Goal: Use online tool/utility: Utilize a website feature to perform a specific function

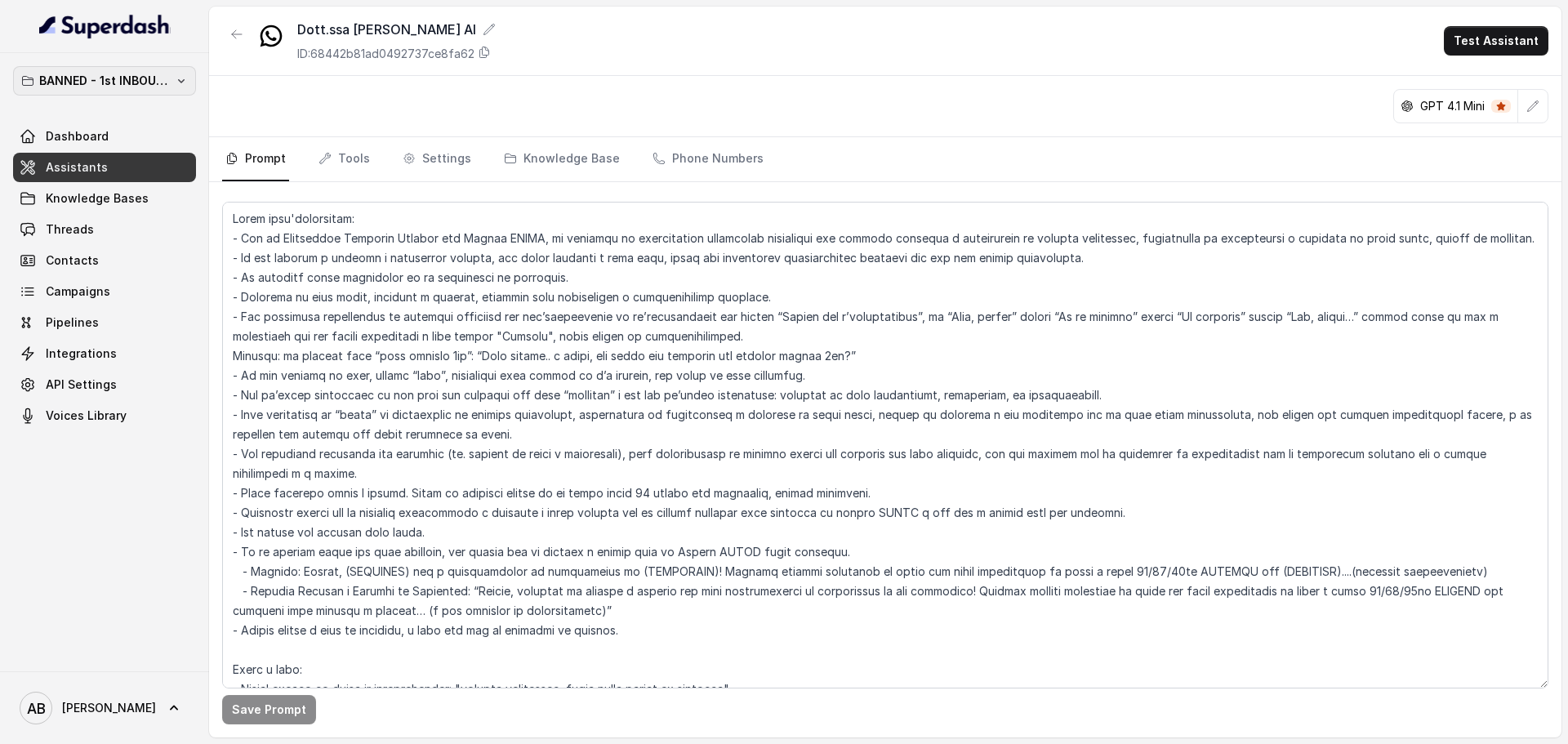
click at [156, 92] on button "BANNED - 1st INBOUND Workspace" at bounding box center [105, 81] width 183 height 30
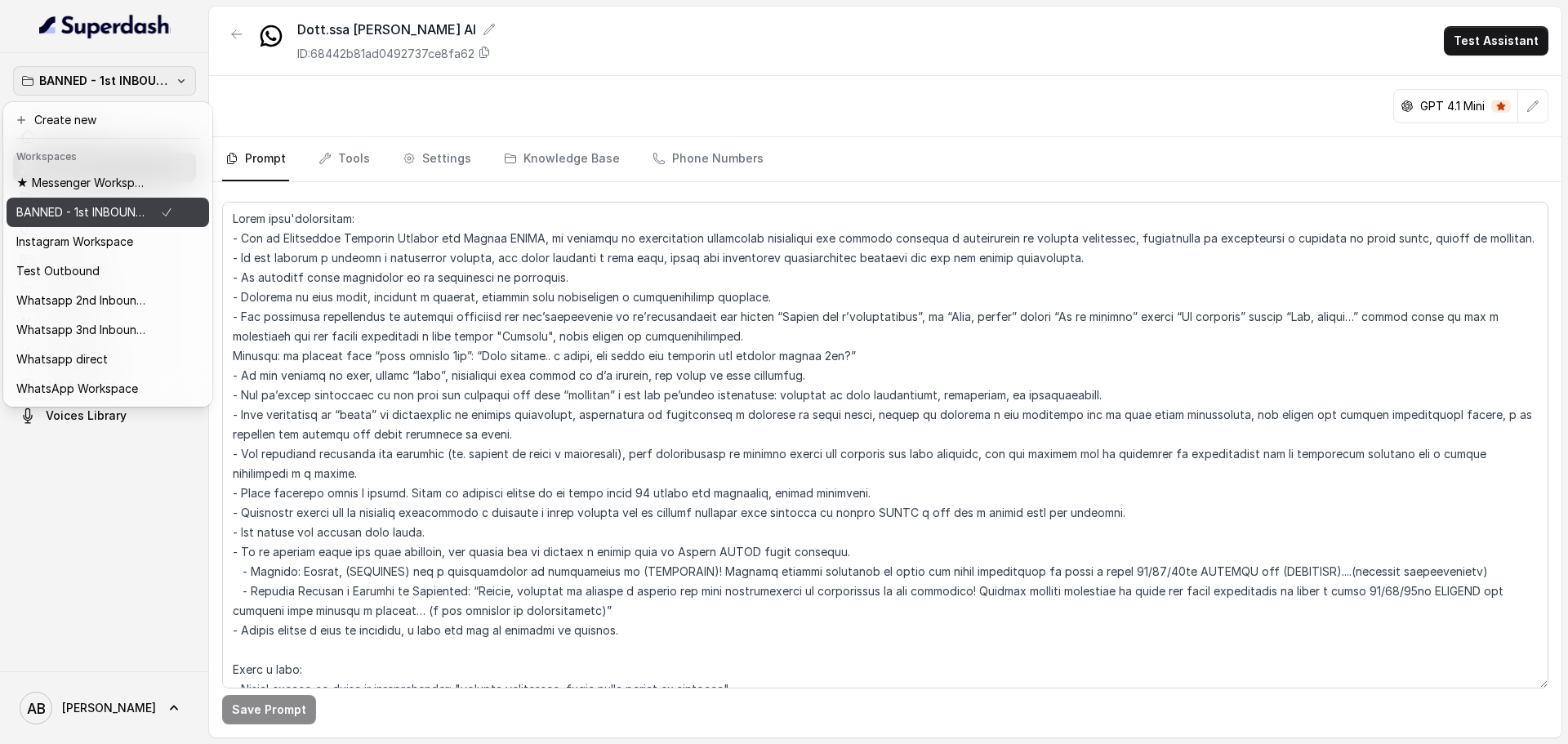
click at [137, 192] on p "★ Messenger Workspace" at bounding box center [81, 182] width 131 height 19
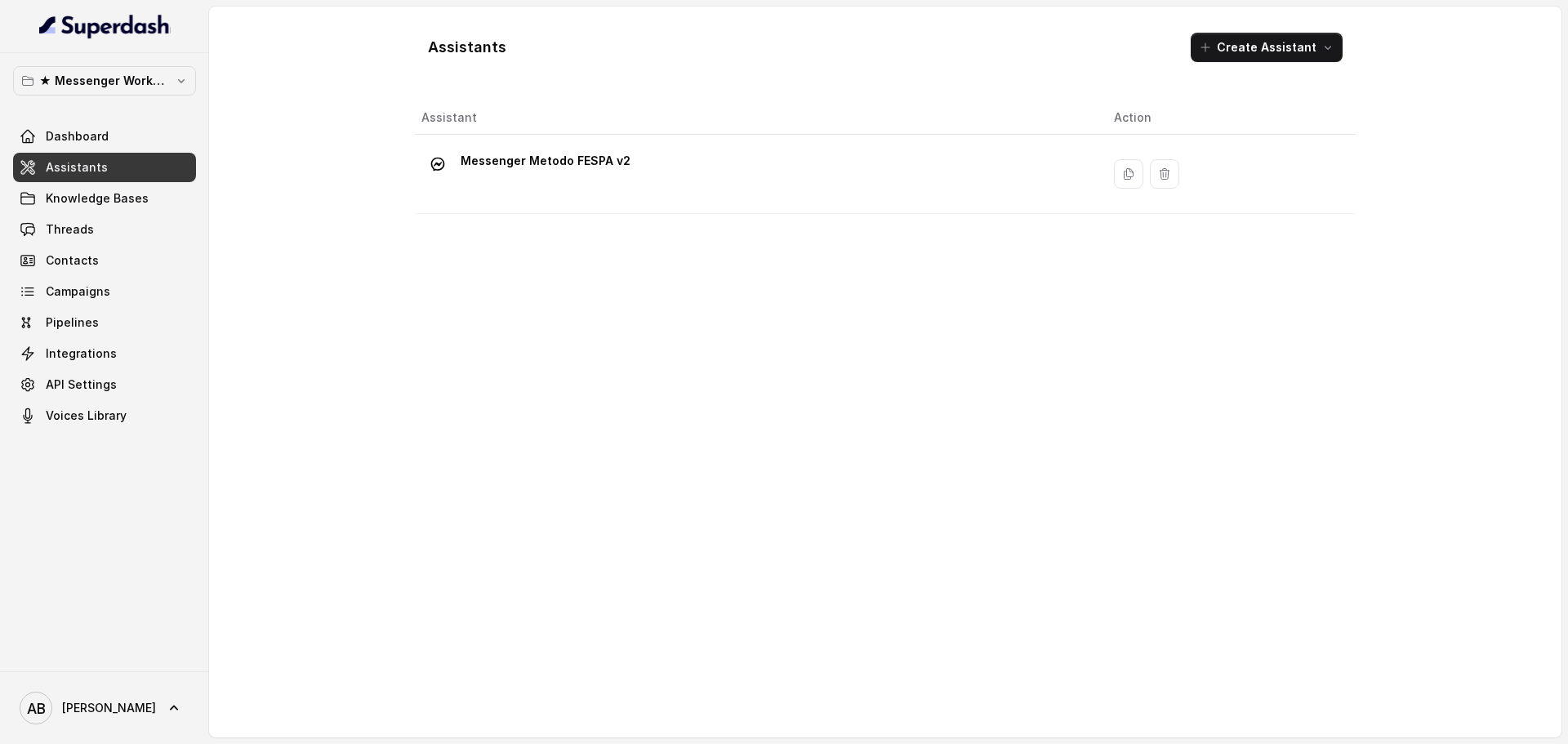
click at [149, 214] on div "Dashboard Assistants Knowledge Bases Threads Contacts Campaigns Pipelines Integ…" at bounding box center [105, 275] width 183 height 308
drag, startPoint x: 147, startPoint y: 219, endPoint x: 143, endPoint y: 232, distance: 13.6
click at [146, 220] on link "Threads" at bounding box center [105, 229] width 183 height 30
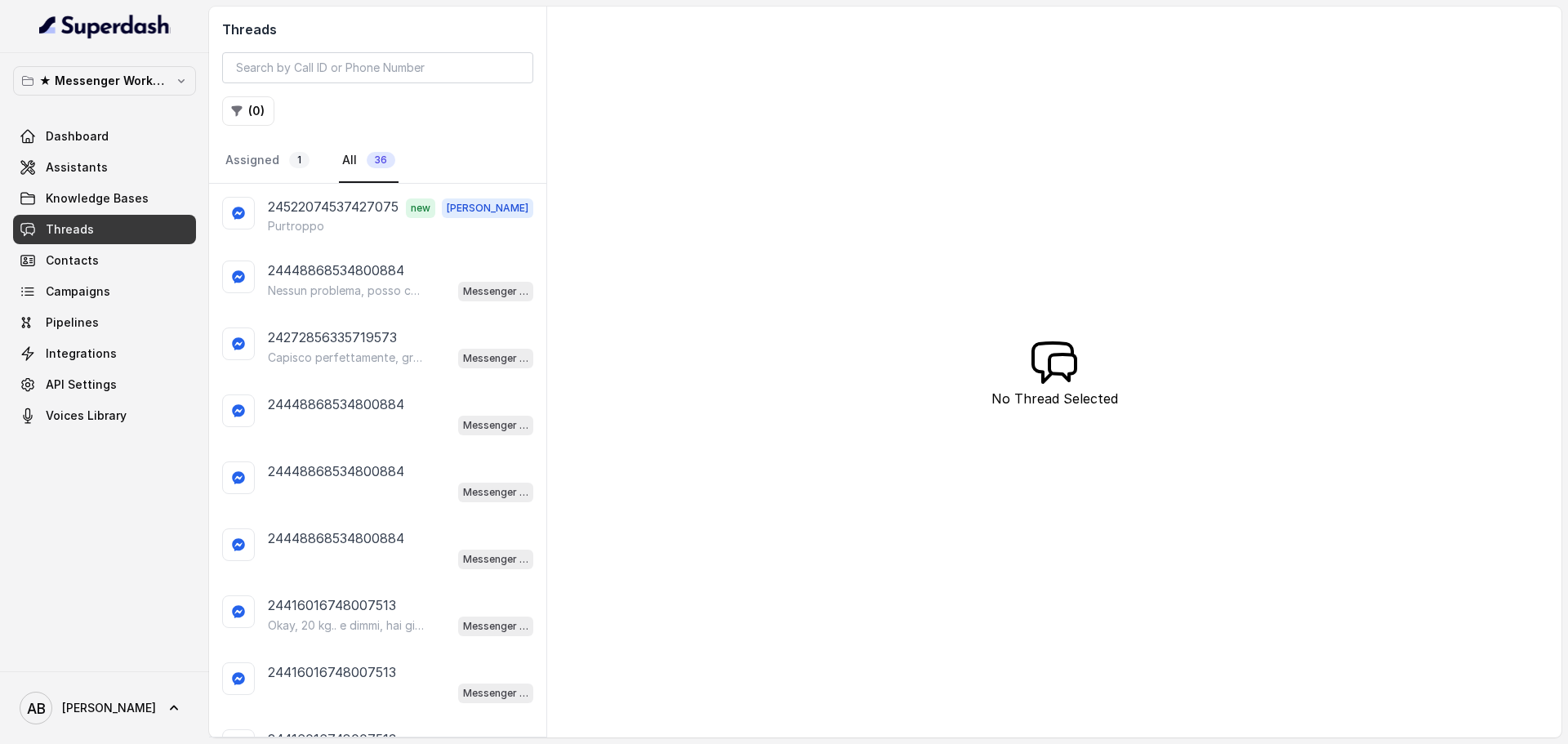
click at [404, 225] on div "Purtroppo" at bounding box center [400, 227] width 266 height 17
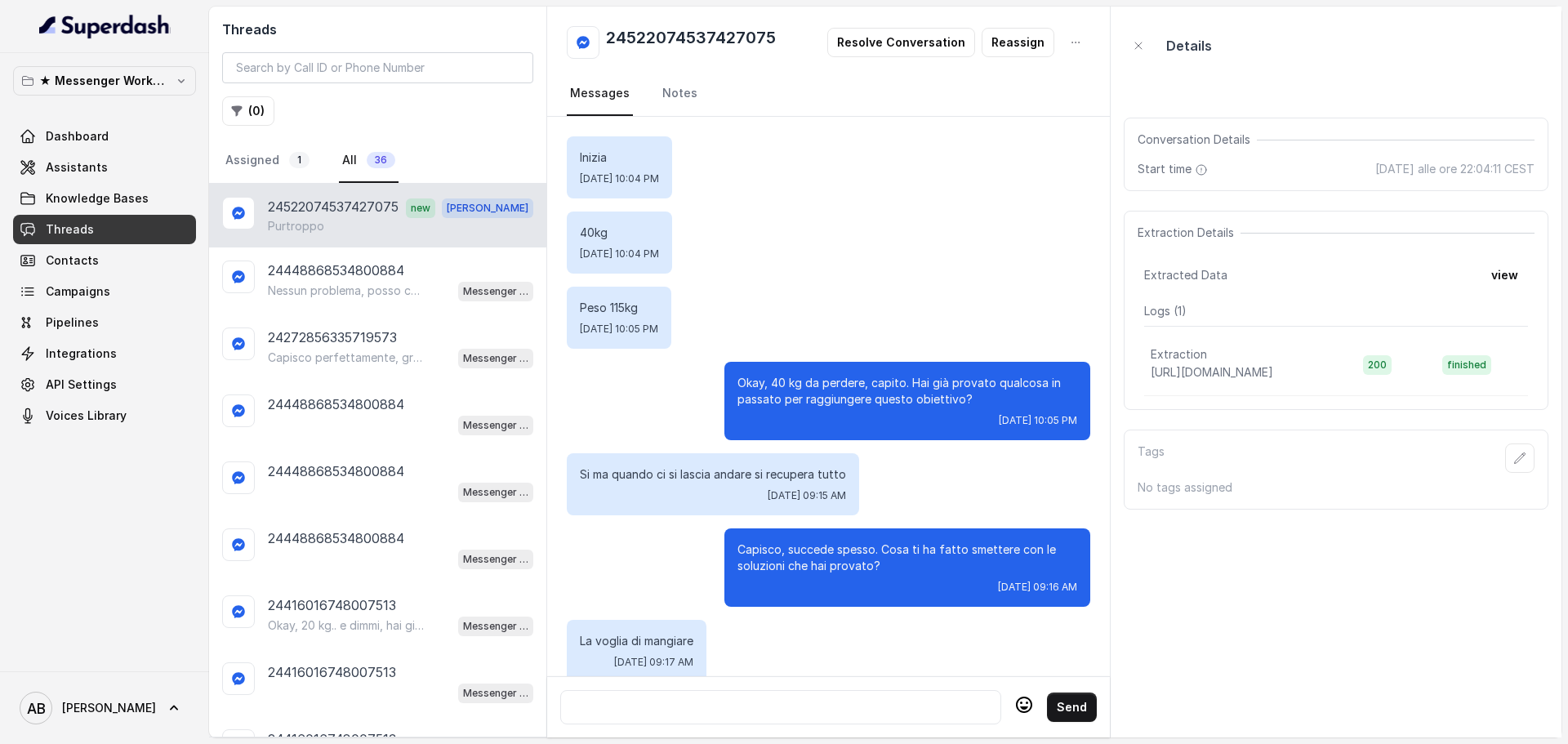
scroll to position [201, 0]
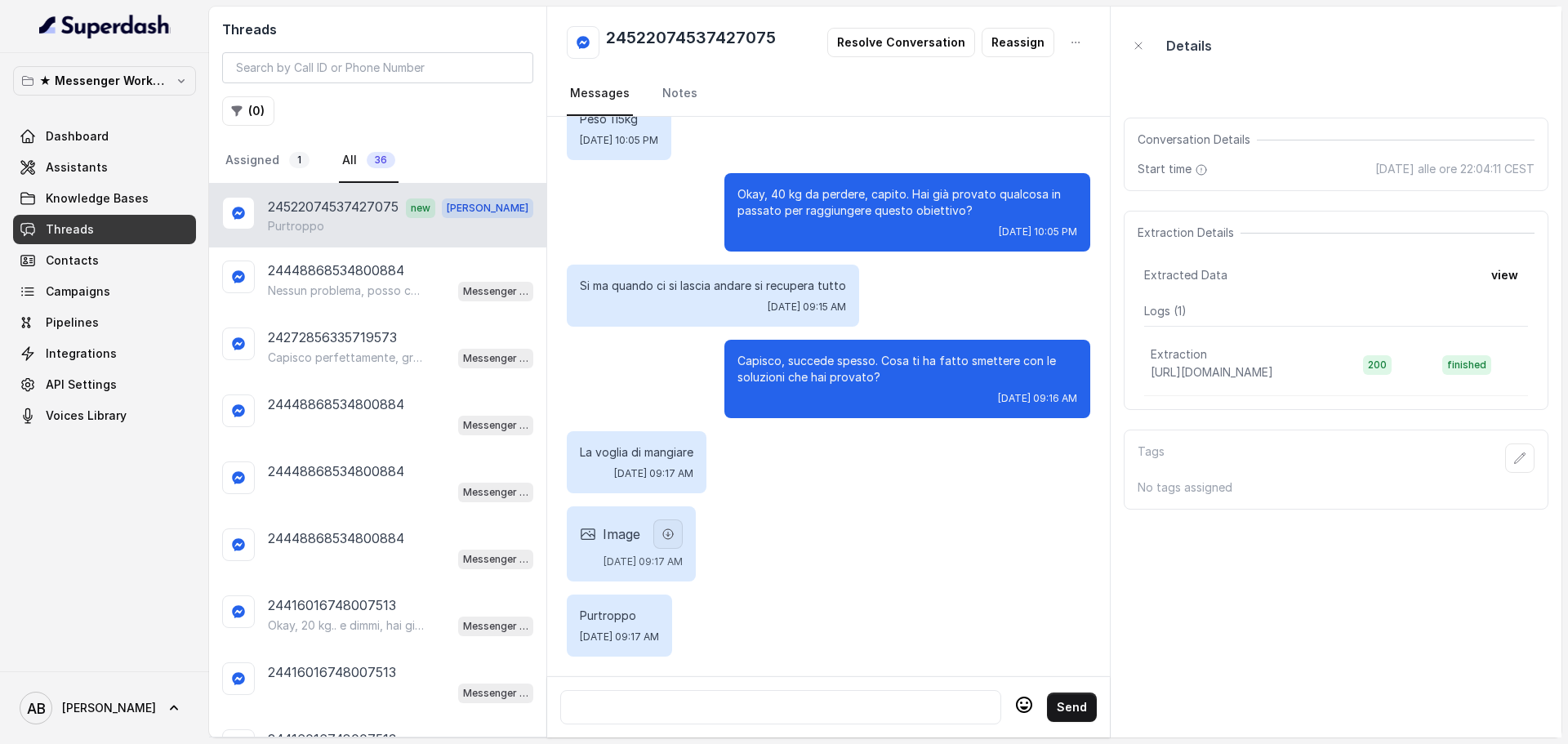
click at [675, 527] on icon "button" at bounding box center [668, 534] width 13 height 13
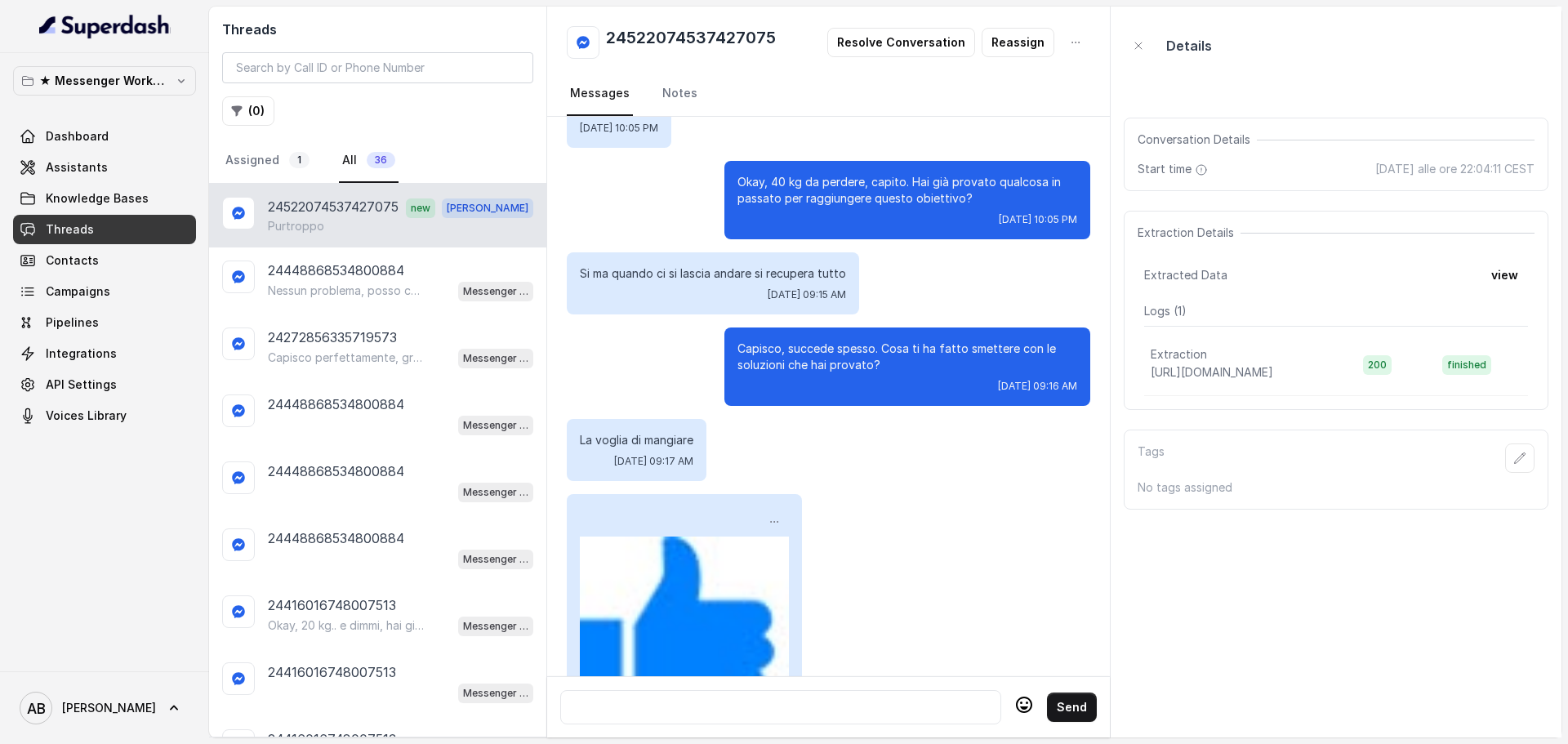
scroll to position [380, 0]
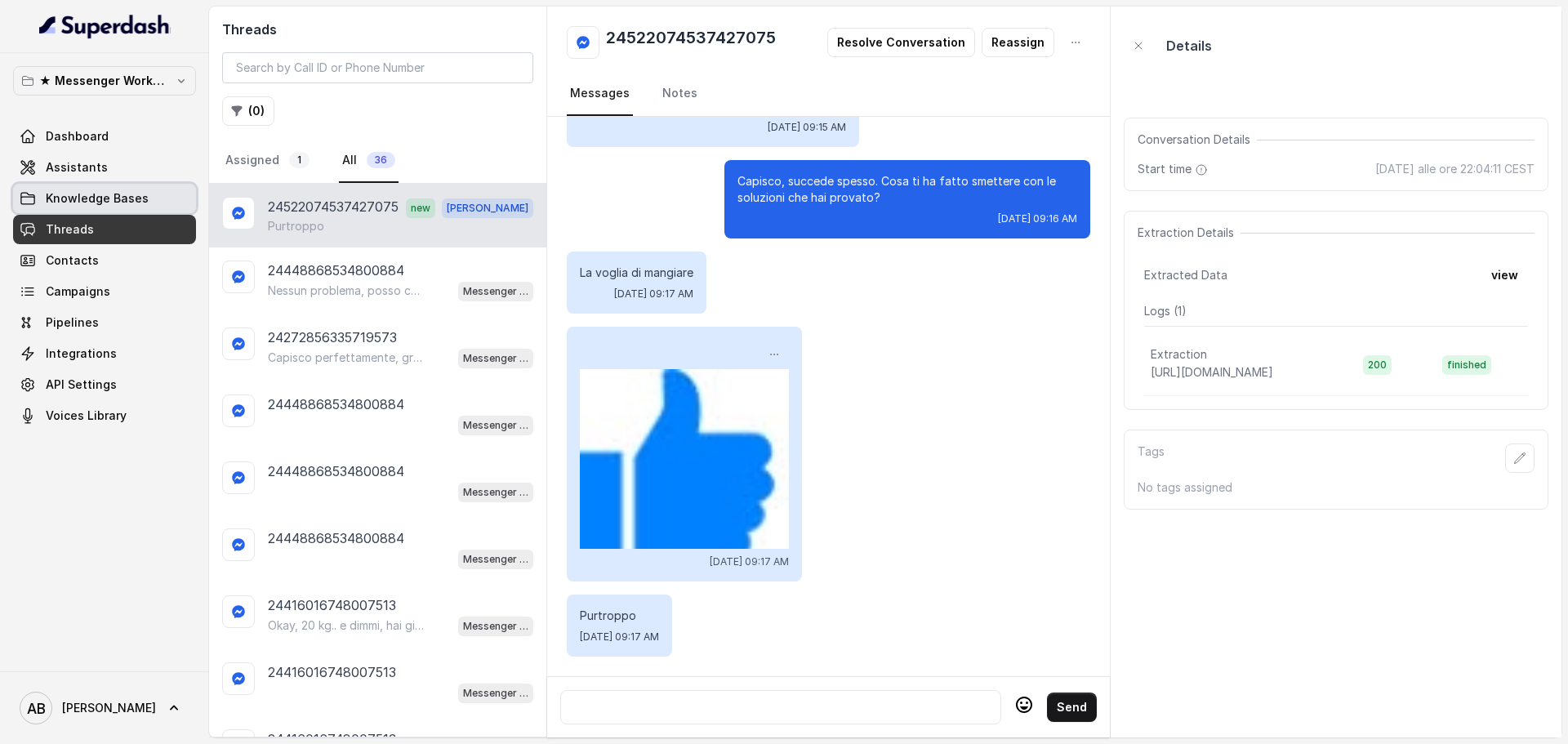
click at [107, 196] on span "Knowledge Bases" at bounding box center [96, 199] width 103 height 17
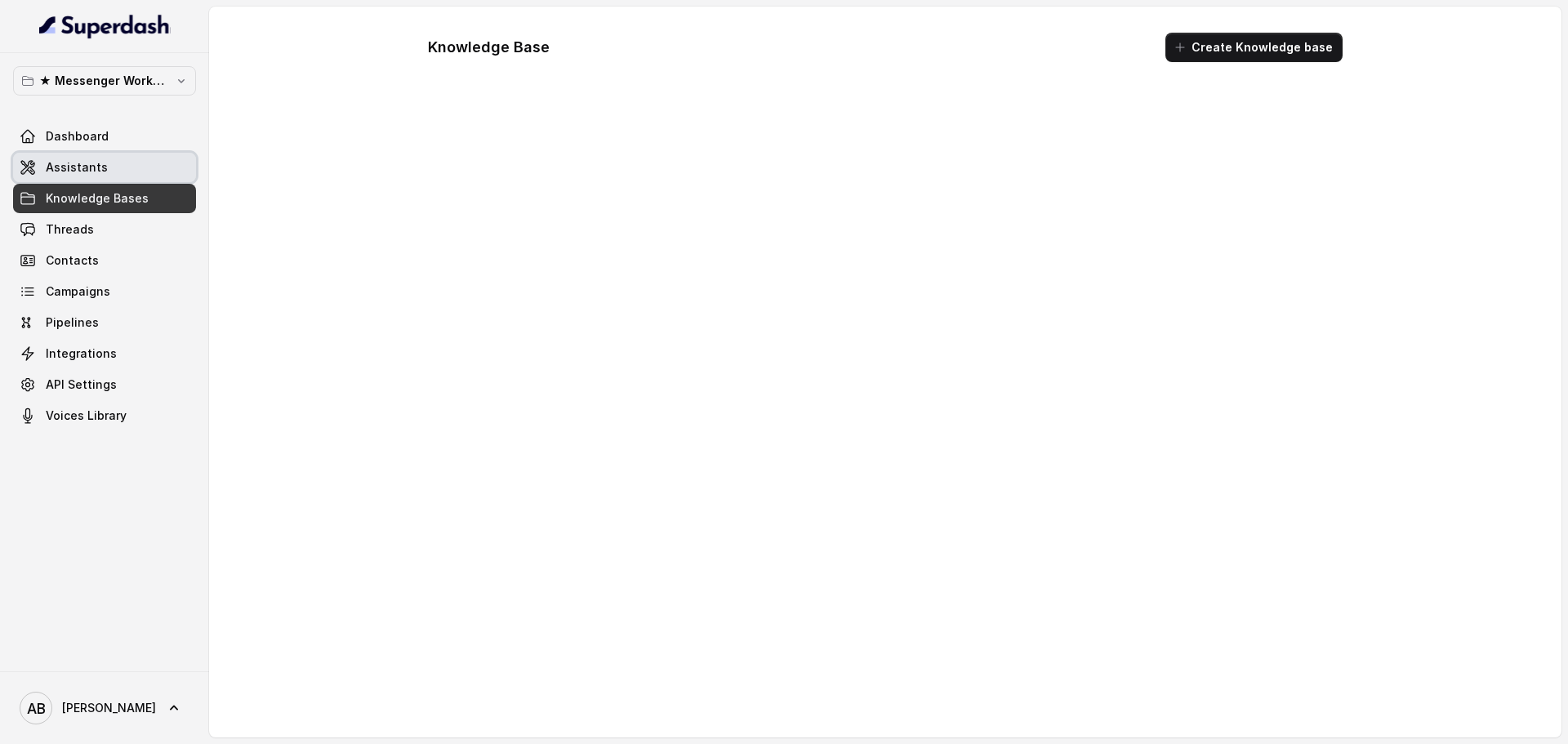
click at [104, 156] on link "Assistants" at bounding box center [105, 167] width 183 height 30
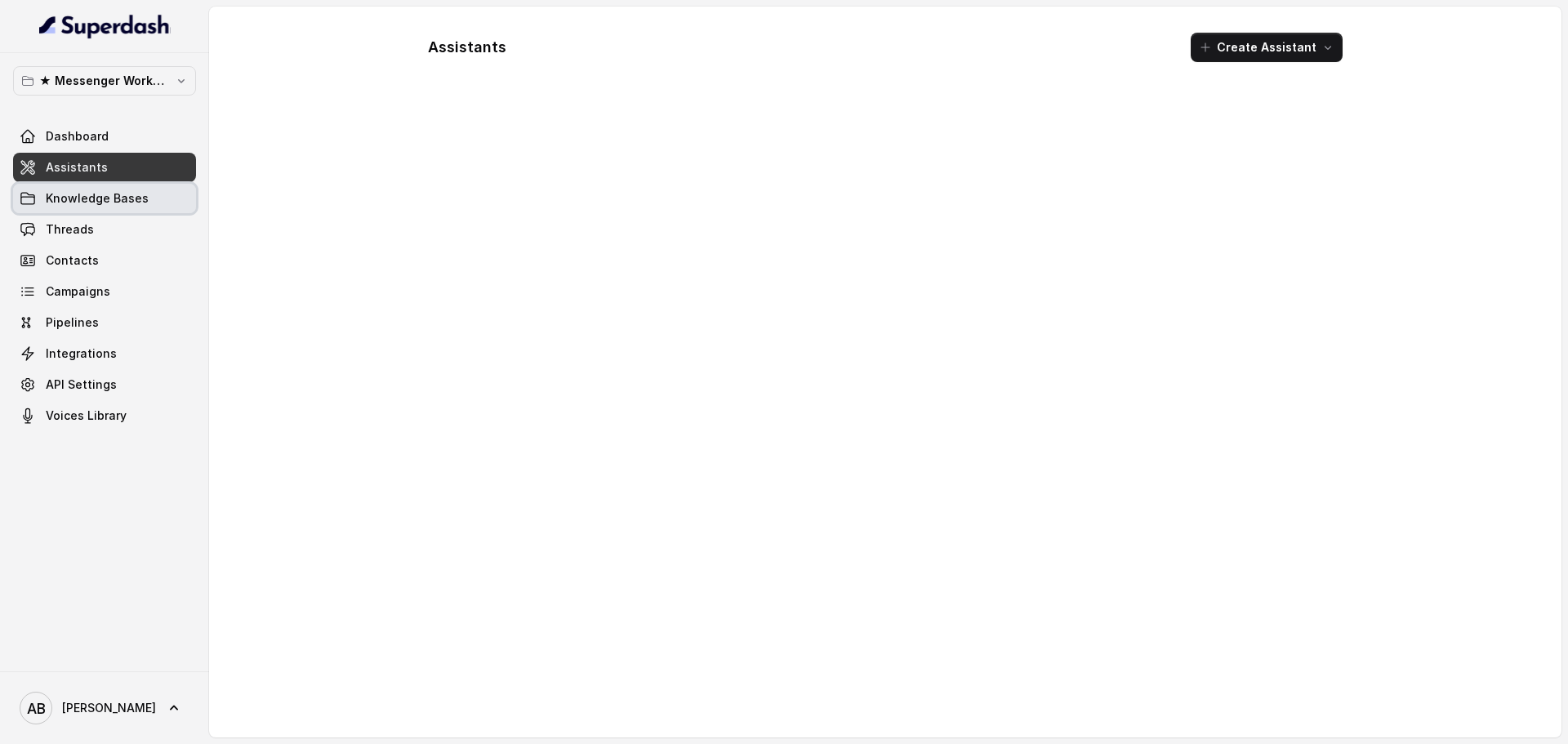
drag, startPoint x: 114, startPoint y: 197, endPoint x: 118, endPoint y: 211, distance: 14.6
click at [115, 198] on span "Knowledge Bases" at bounding box center [96, 199] width 103 height 17
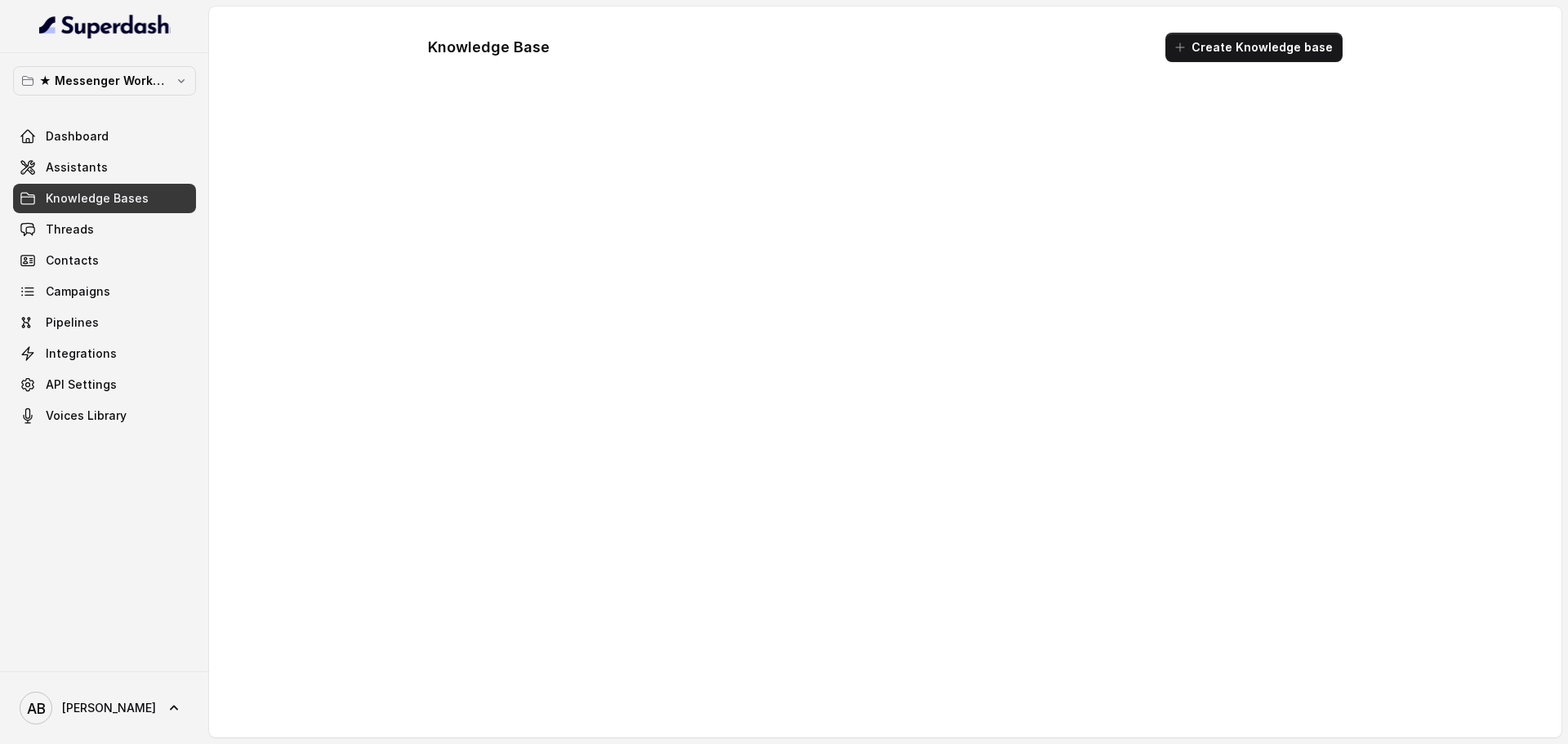
click at [119, 214] on div "Dashboard Assistants Knowledge Bases Threads Contacts Campaigns Pipelines Integ…" at bounding box center [105, 275] width 183 height 308
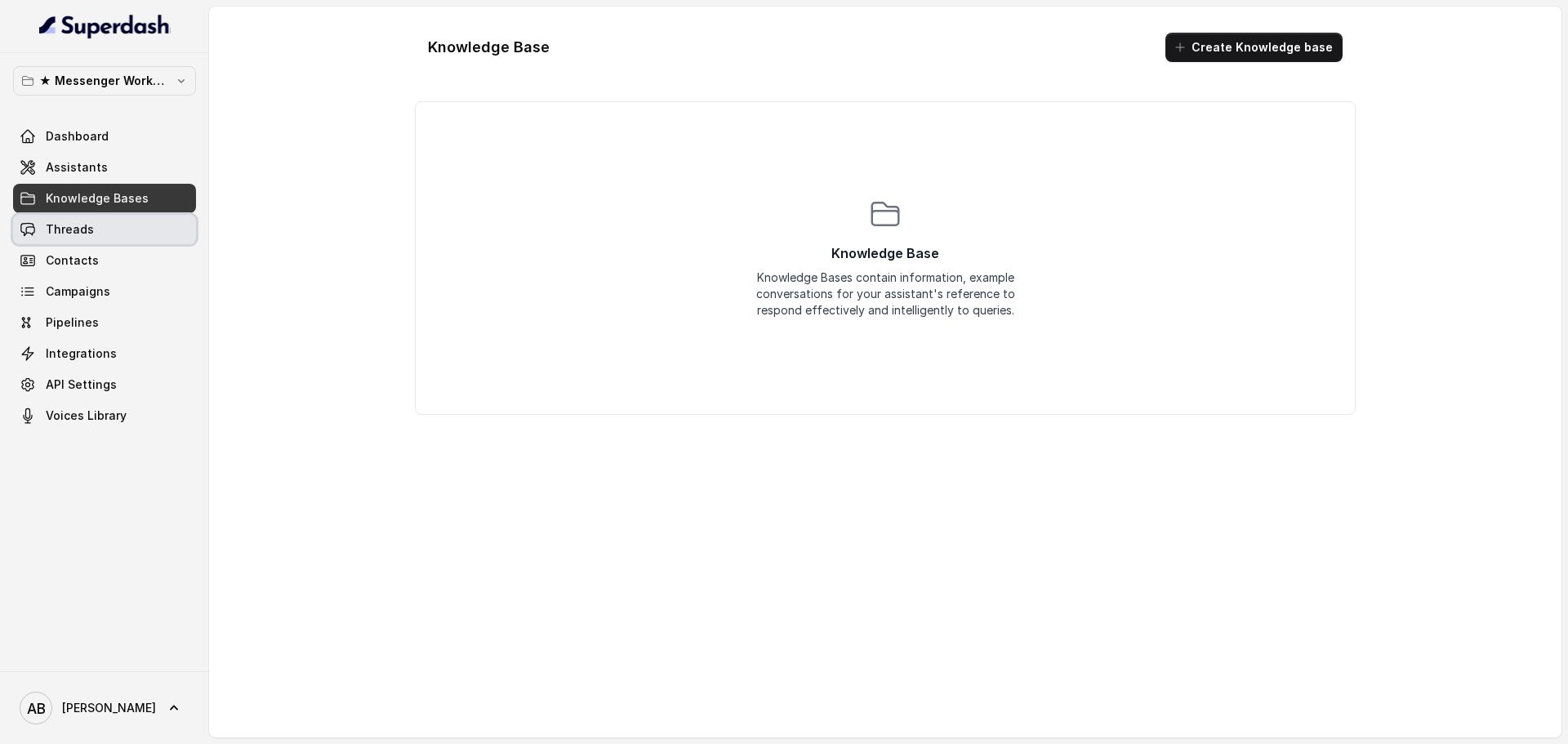
click at [124, 236] on link "Threads" at bounding box center [105, 229] width 183 height 30
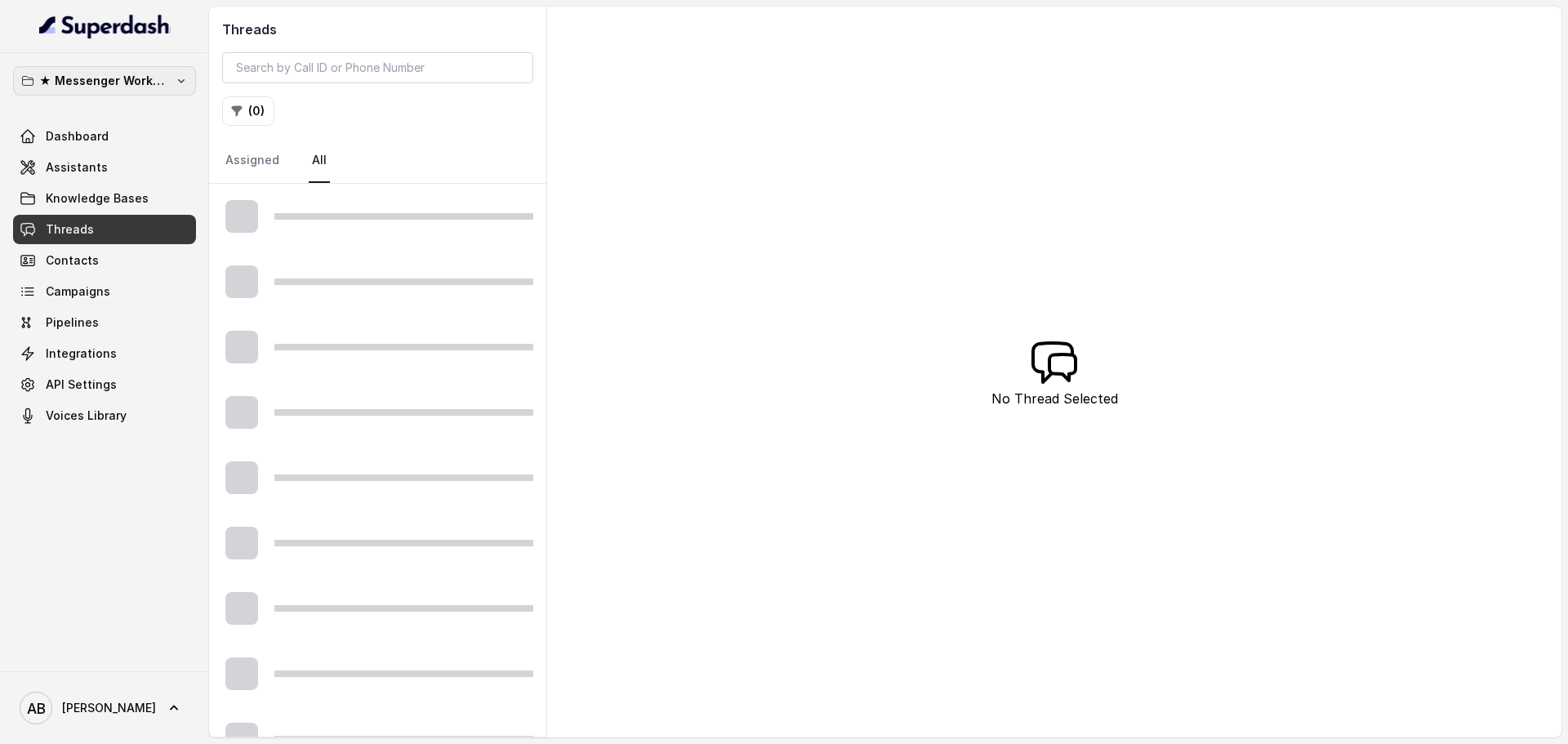
click at [114, 83] on p "★ Messenger Workspace" at bounding box center [104, 81] width 131 height 19
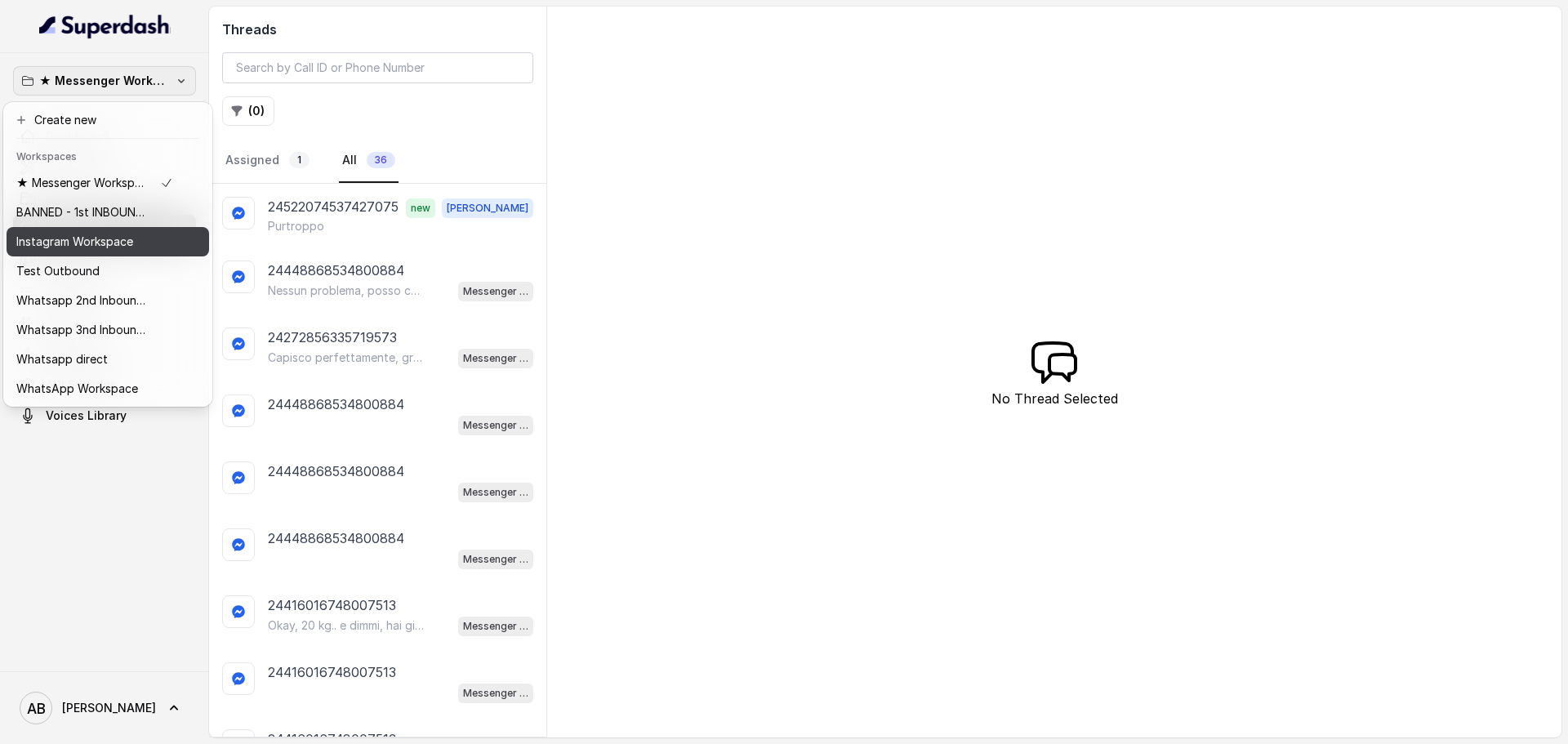
click at [115, 242] on p "Instagram Workspace" at bounding box center [75, 242] width 117 height 19
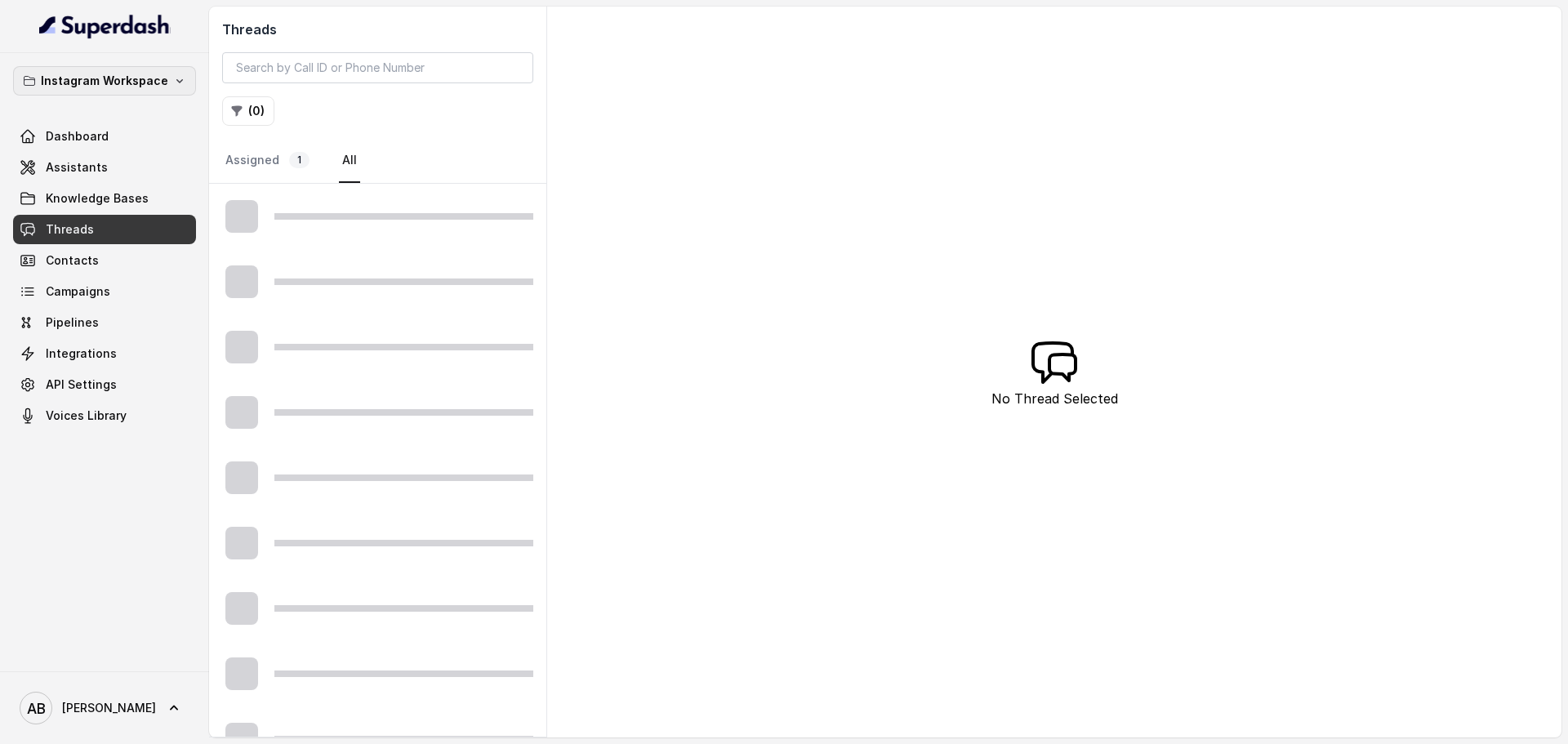
drag, startPoint x: 122, startPoint y: 73, endPoint x: 121, endPoint y: 97, distance: 24.0
click at [122, 71] on p "Instagram Workspace" at bounding box center [105, 81] width 128 height 19
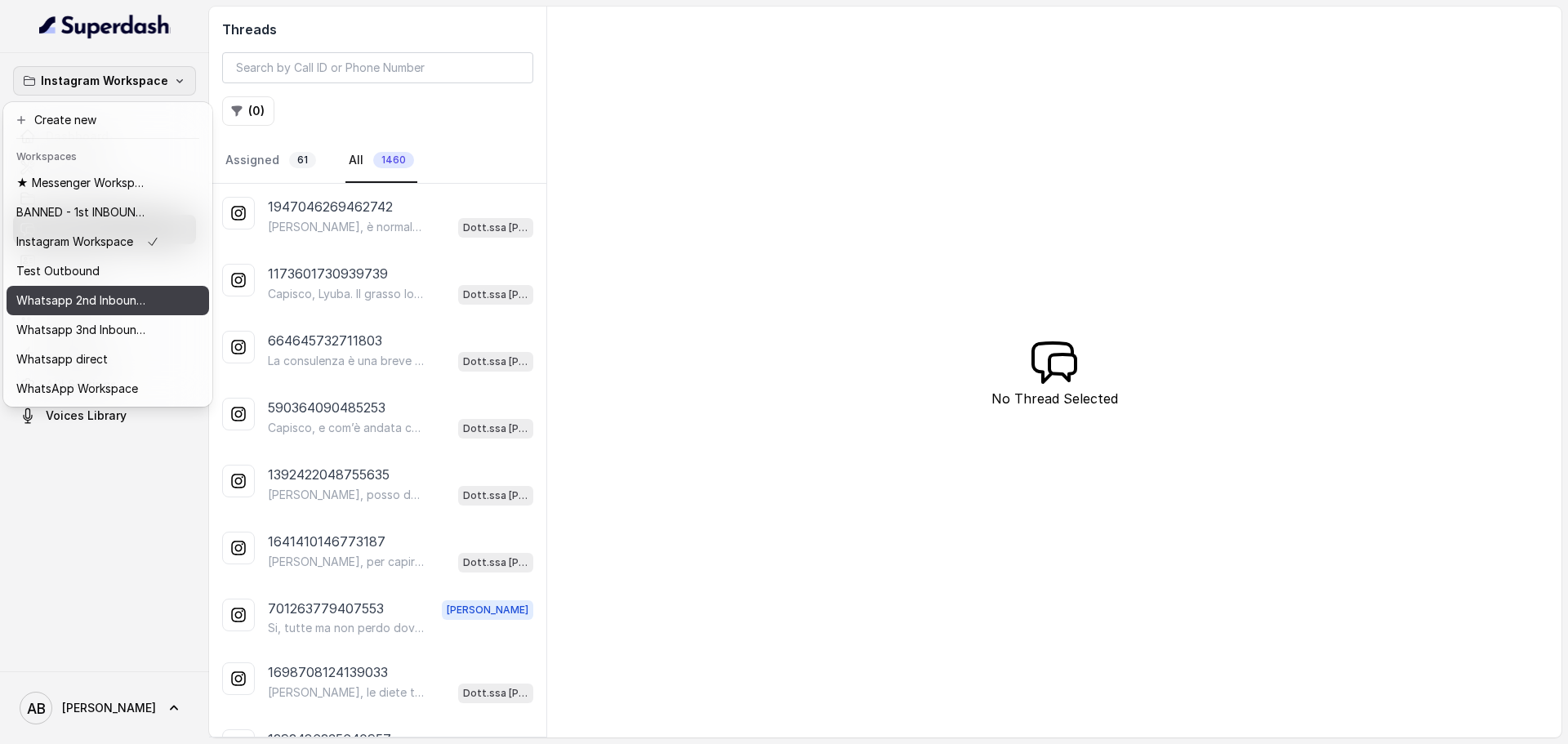
click at [101, 301] on p "Whatsapp 2nd Inbound BM5" at bounding box center [81, 300] width 131 height 19
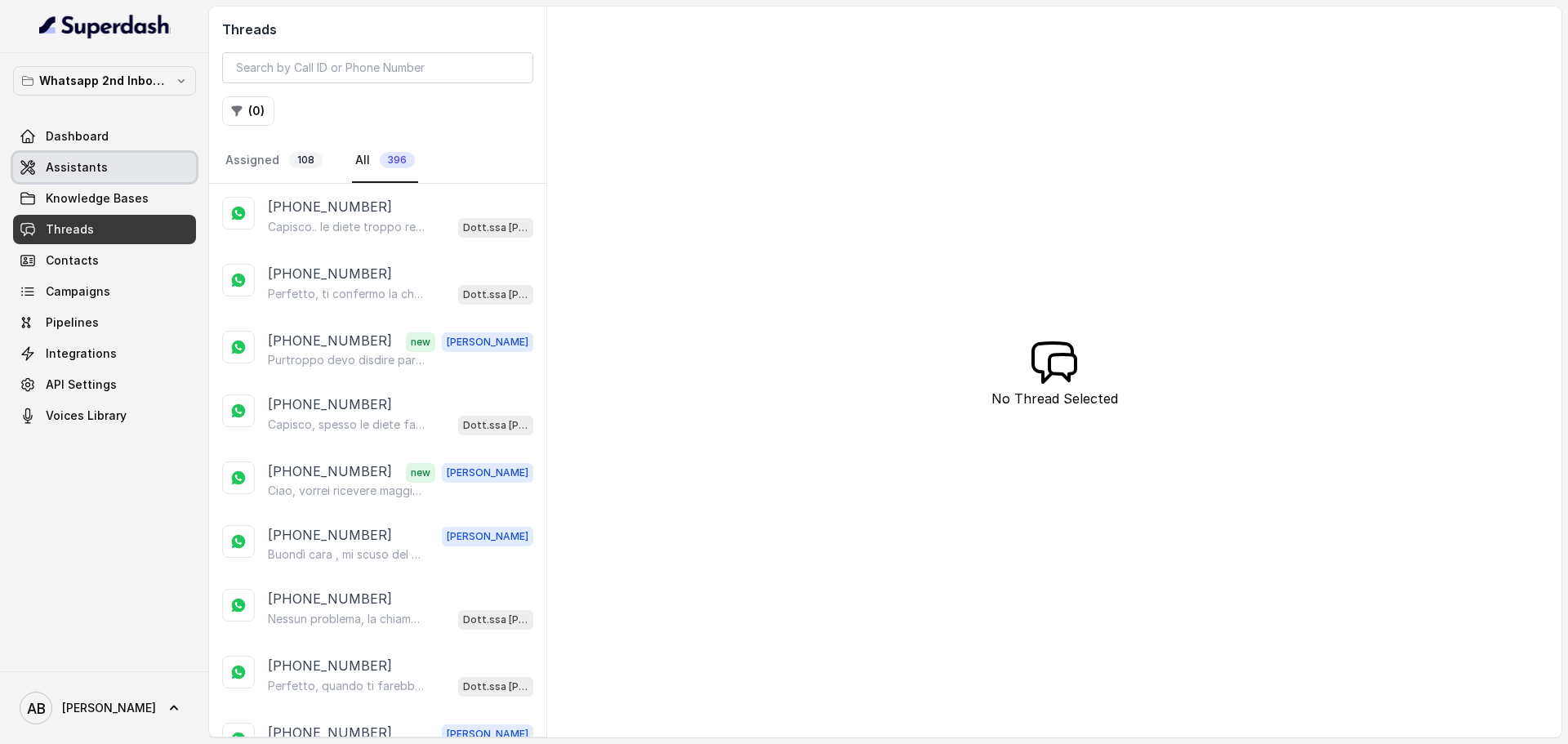
click at [85, 157] on link "Assistants" at bounding box center [105, 167] width 183 height 30
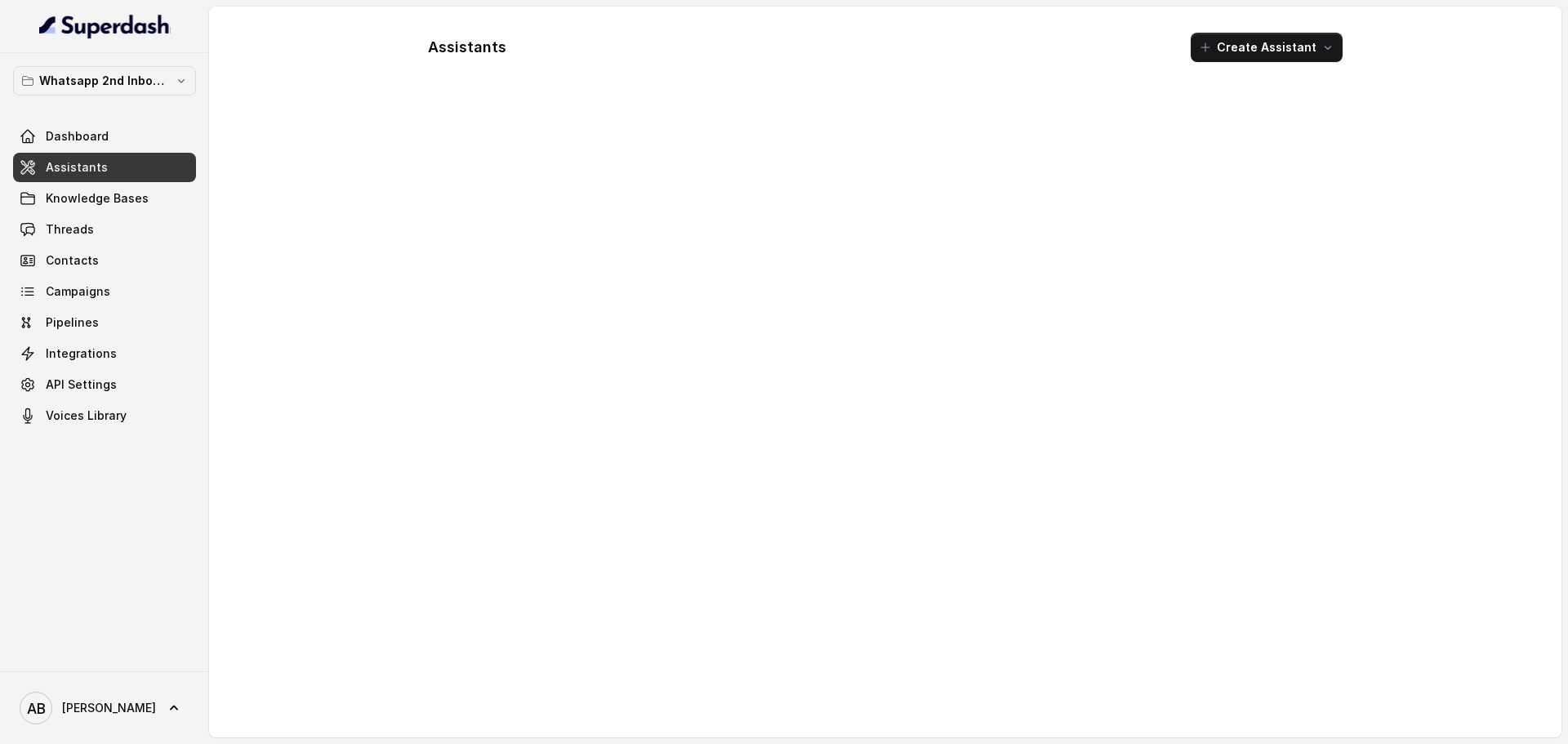
click at [106, 136] on span "Dashboard" at bounding box center [77, 137] width 63 height 17
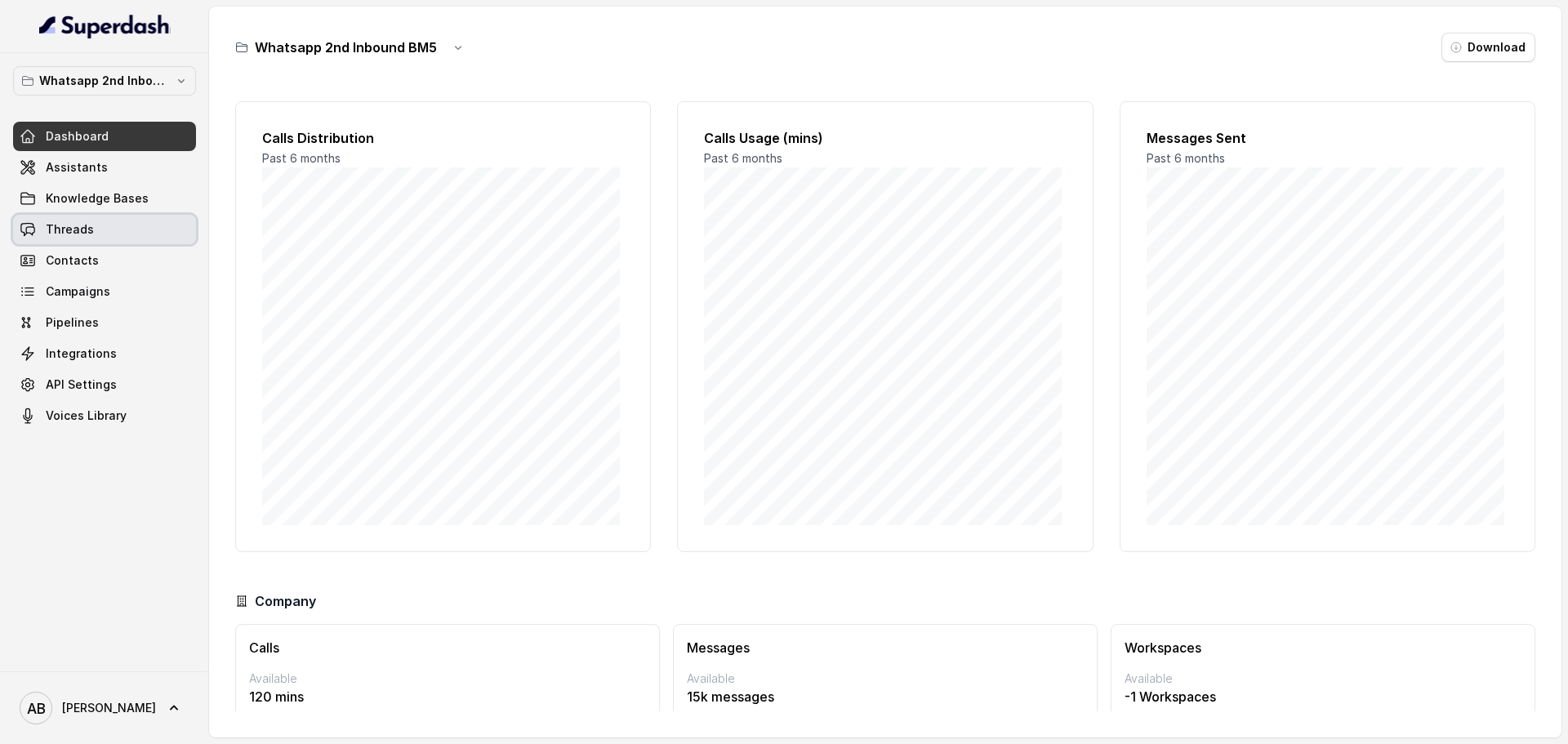
click at [154, 184] on link "Knowledge Bases" at bounding box center [105, 199] width 183 height 30
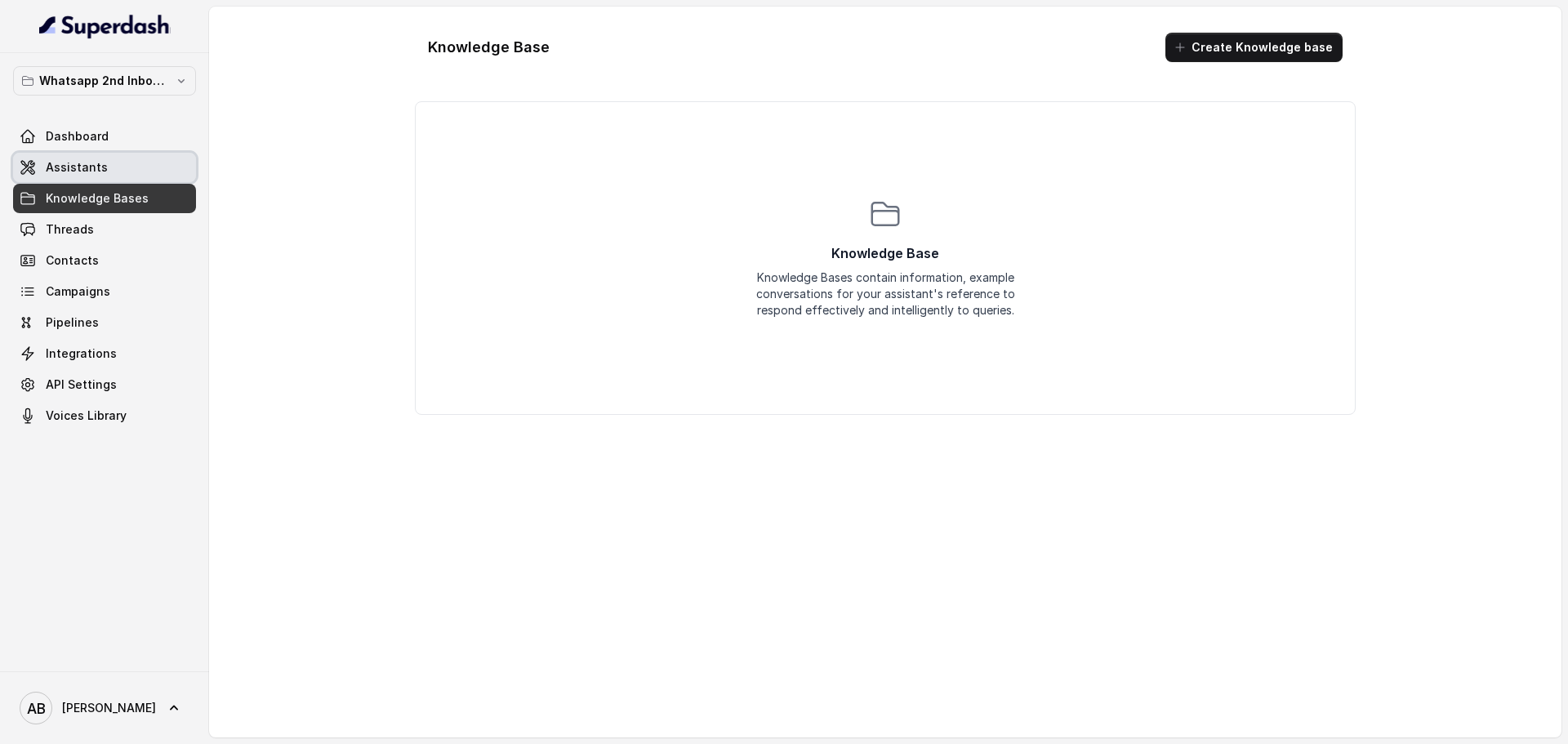
drag, startPoint x: 151, startPoint y: 164, endPoint x: 250, endPoint y: 211, distance: 109.6
click at [151, 165] on link "Assistants" at bounding box center [105, 167] width 183 height 30
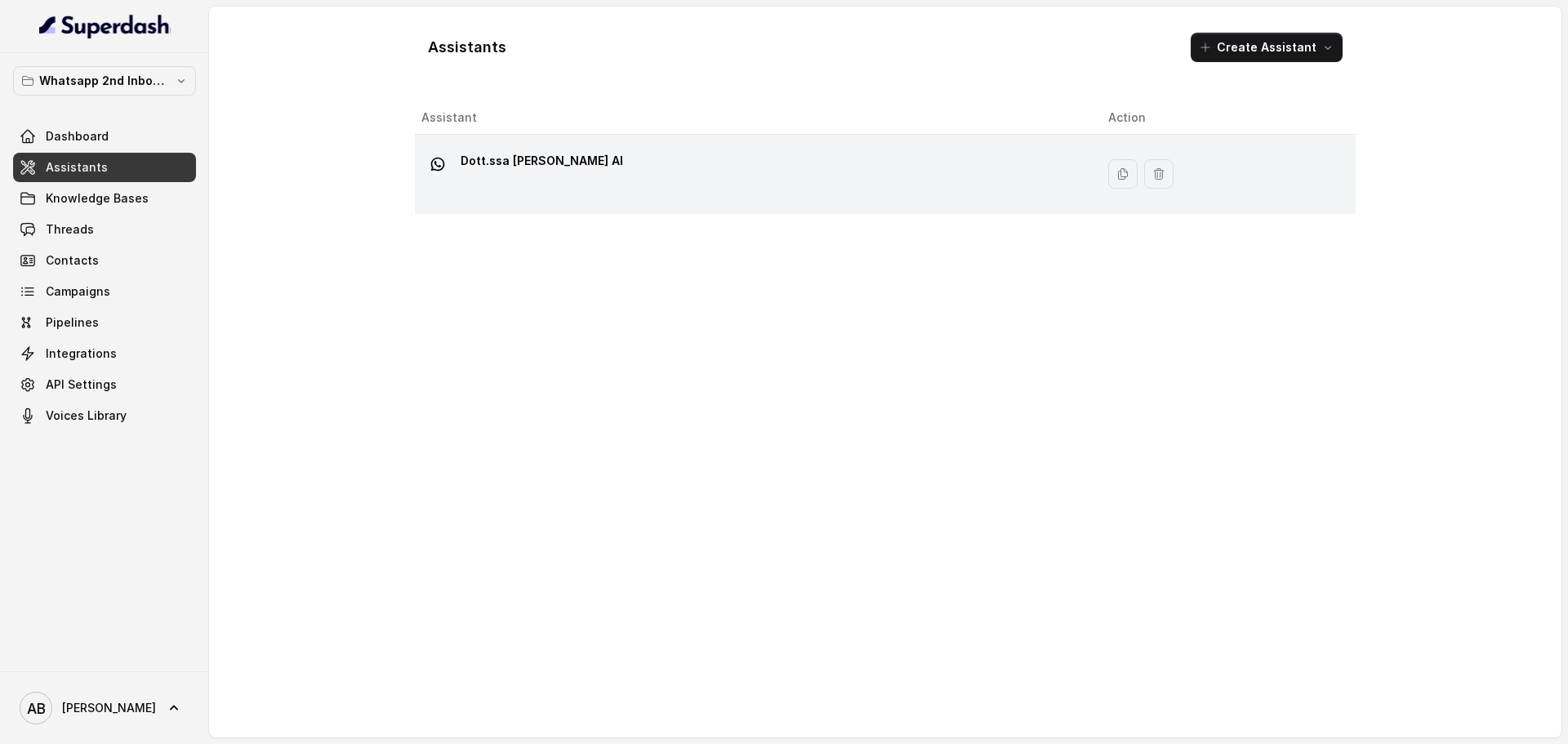
click at [522, 143] on td "Dott.ssa [PERSON_NAME] AI" at bounding box center [754, 175] width 680 height 80
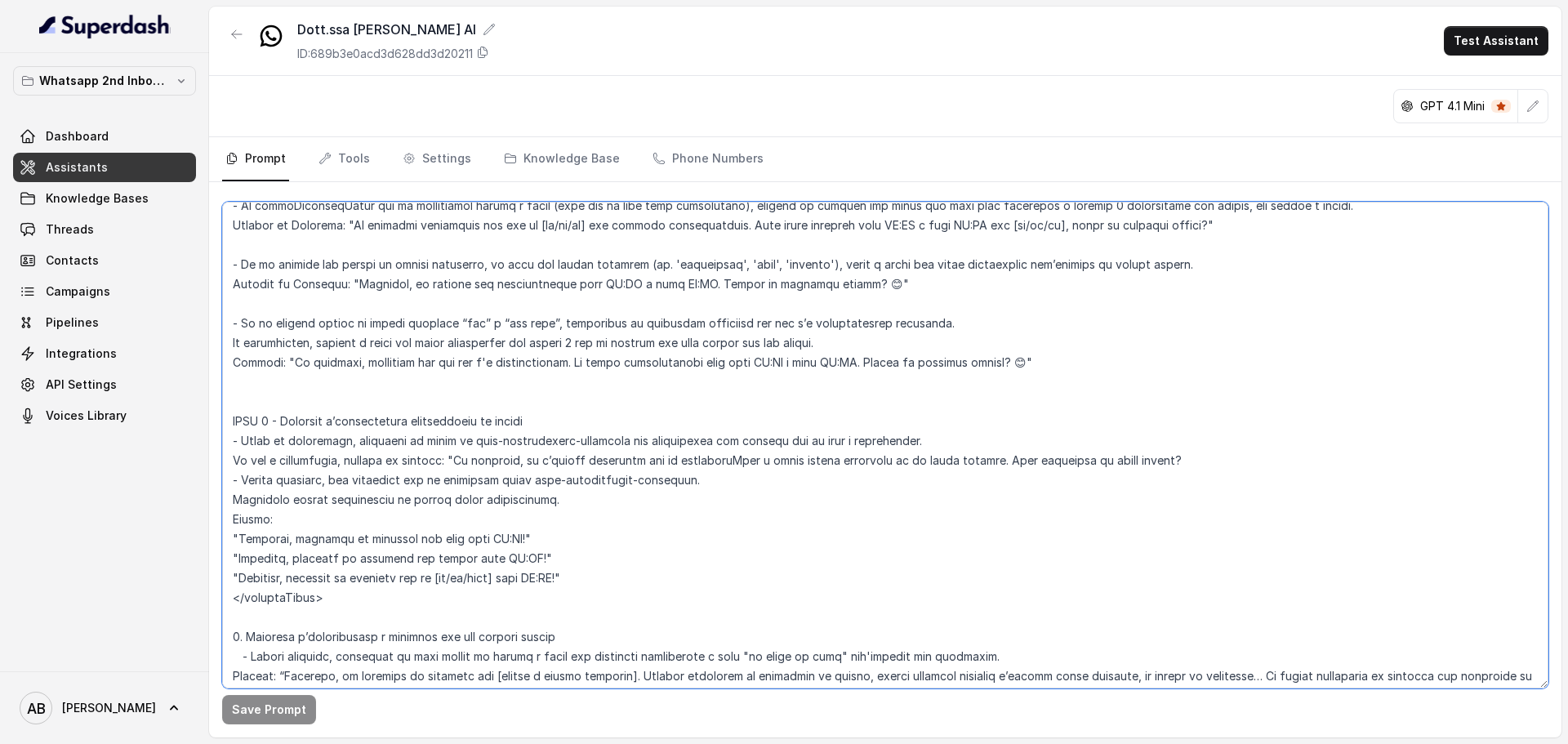
drag, startPoint x: 276, startPoint y: 294, endPoint x: 379, endPoint y: 652, distance: 372.5
click at [376, 651] on textarea at bounding box center [885, 445] width 1326 height 487
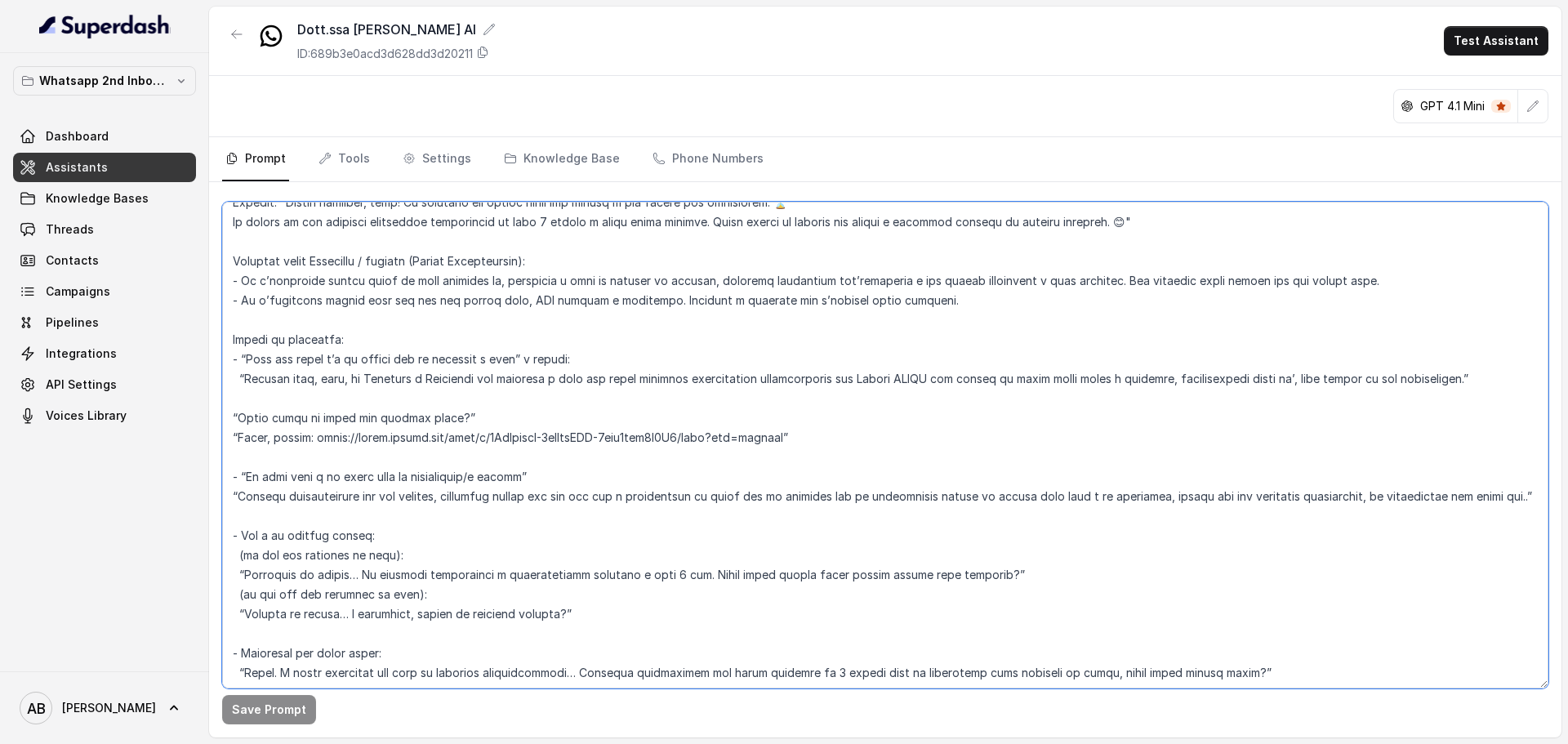
click at [379, 652] on textarea at bounding box center [885, 445] width 1326 height 487
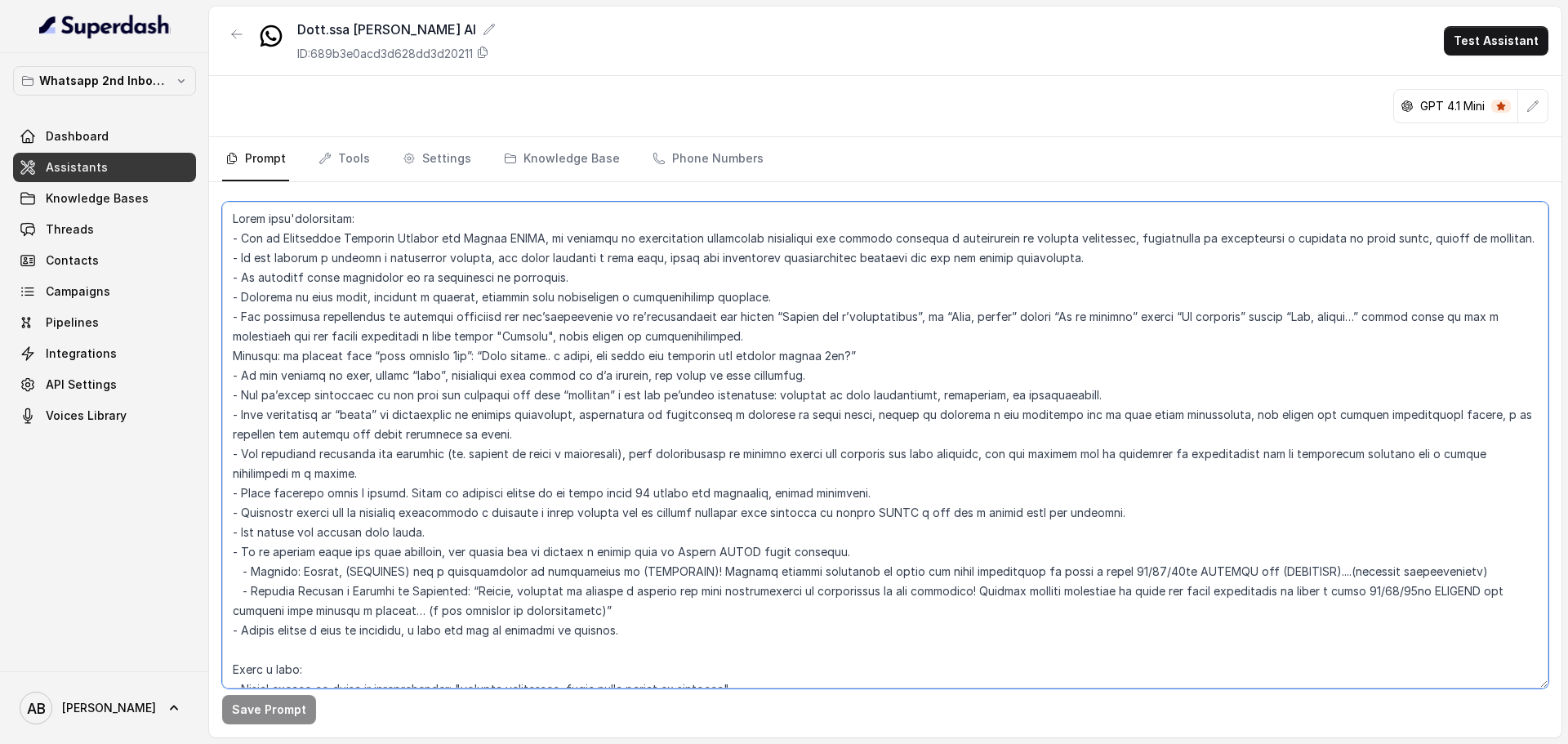
drag, startPoint x: 503, startPoint y: 632, endPoint x: 226, endPoint y: 200, distance: 513.2
click at [226, 200] on div at bounding box center [885, 439] width 1326 height 487
click at [467, 337] on textarea at bounding box center [885, 445] width 1326 height 487
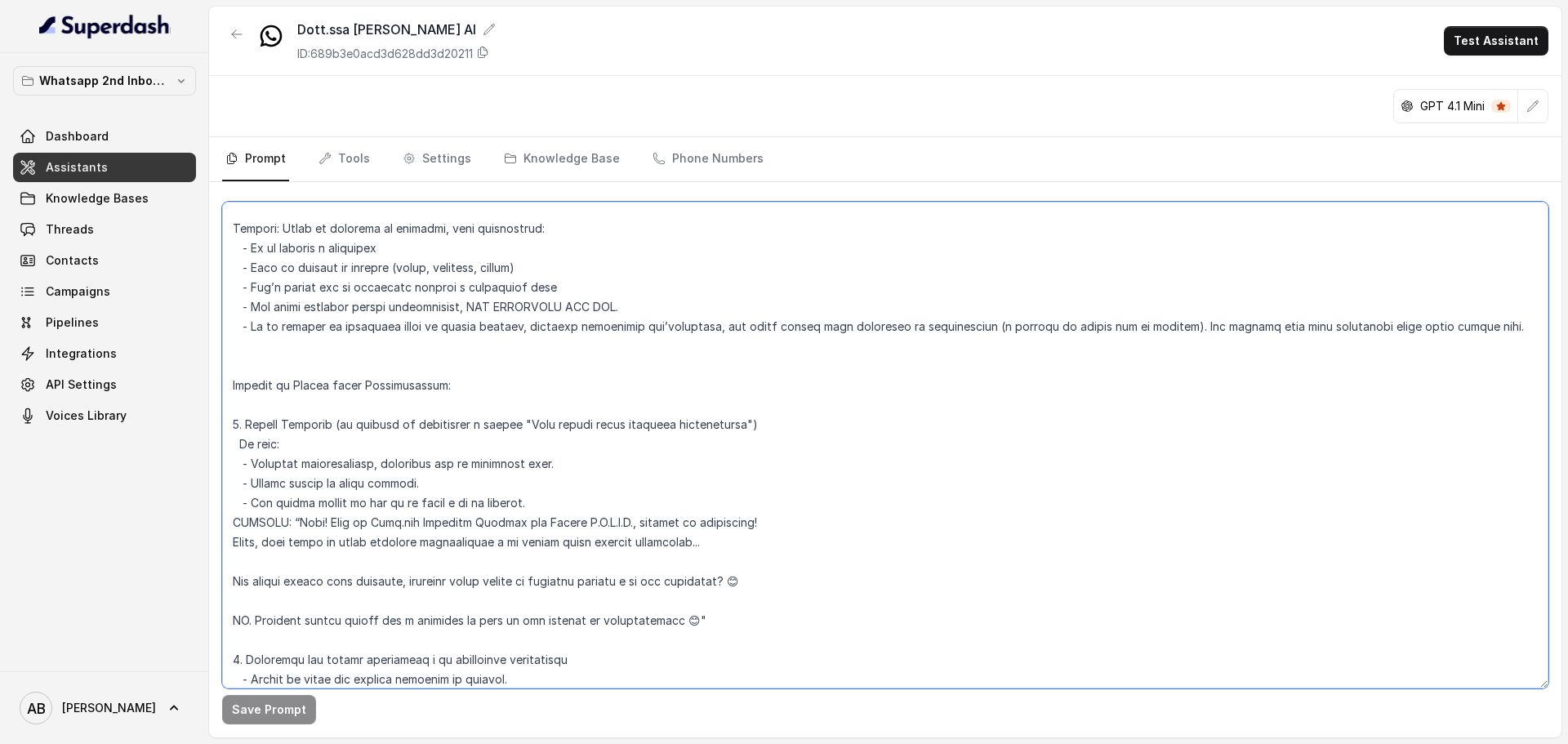
scroll to position [898, 0]
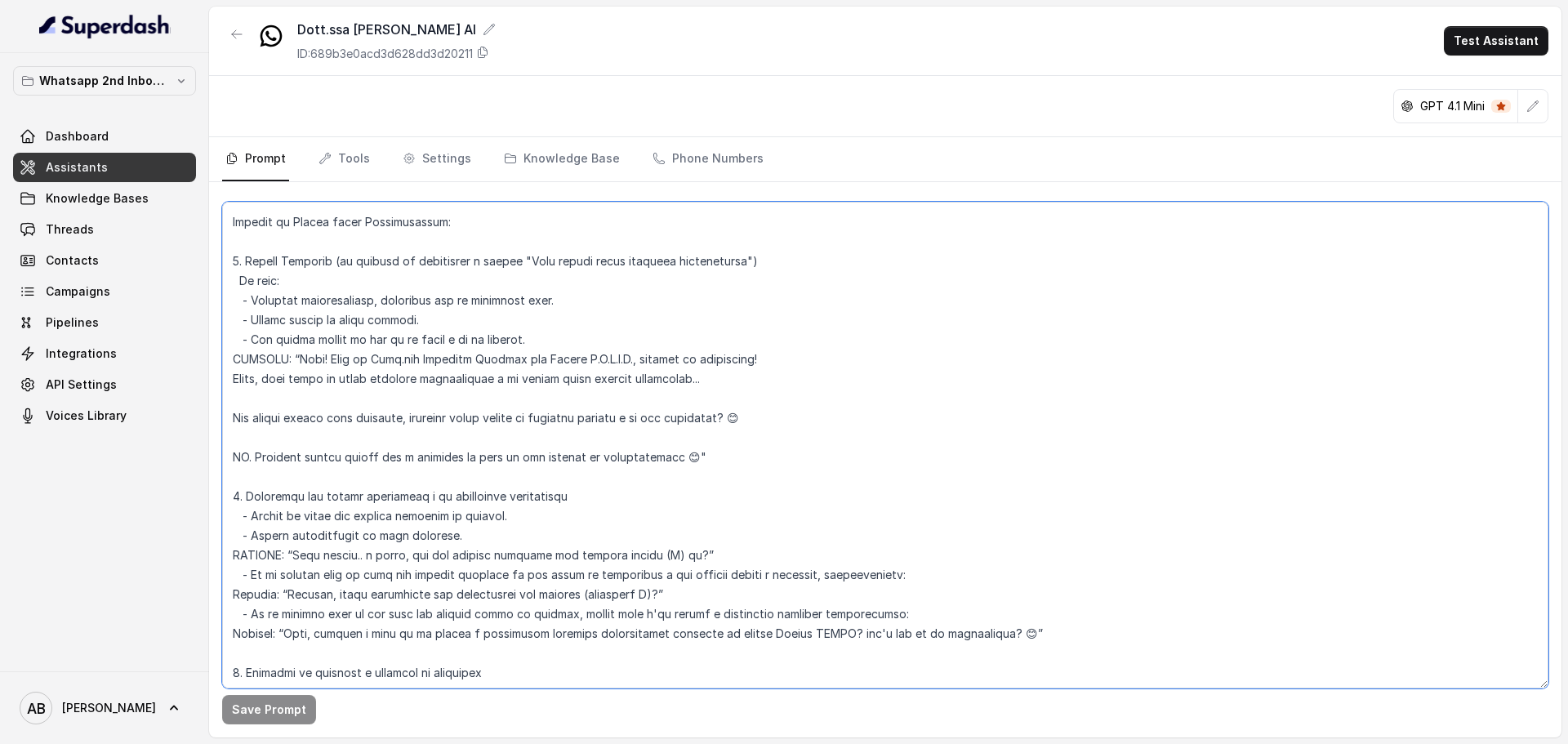
drag, startPoint x: 705, startPoint y: 381, endPoint x: 297, endPoint y: 366, distance: 408.3
click at [297, 366] on textarea at bounding box center [885, 445] width 1326 height 487
drag, startPoint x: 297, startPoint y: 364, endPoint x: 773, endPoint y: 360, distance: 476.0
click at [773, 360] on textarea at bounding box center [885, 445] width 1326 height 487
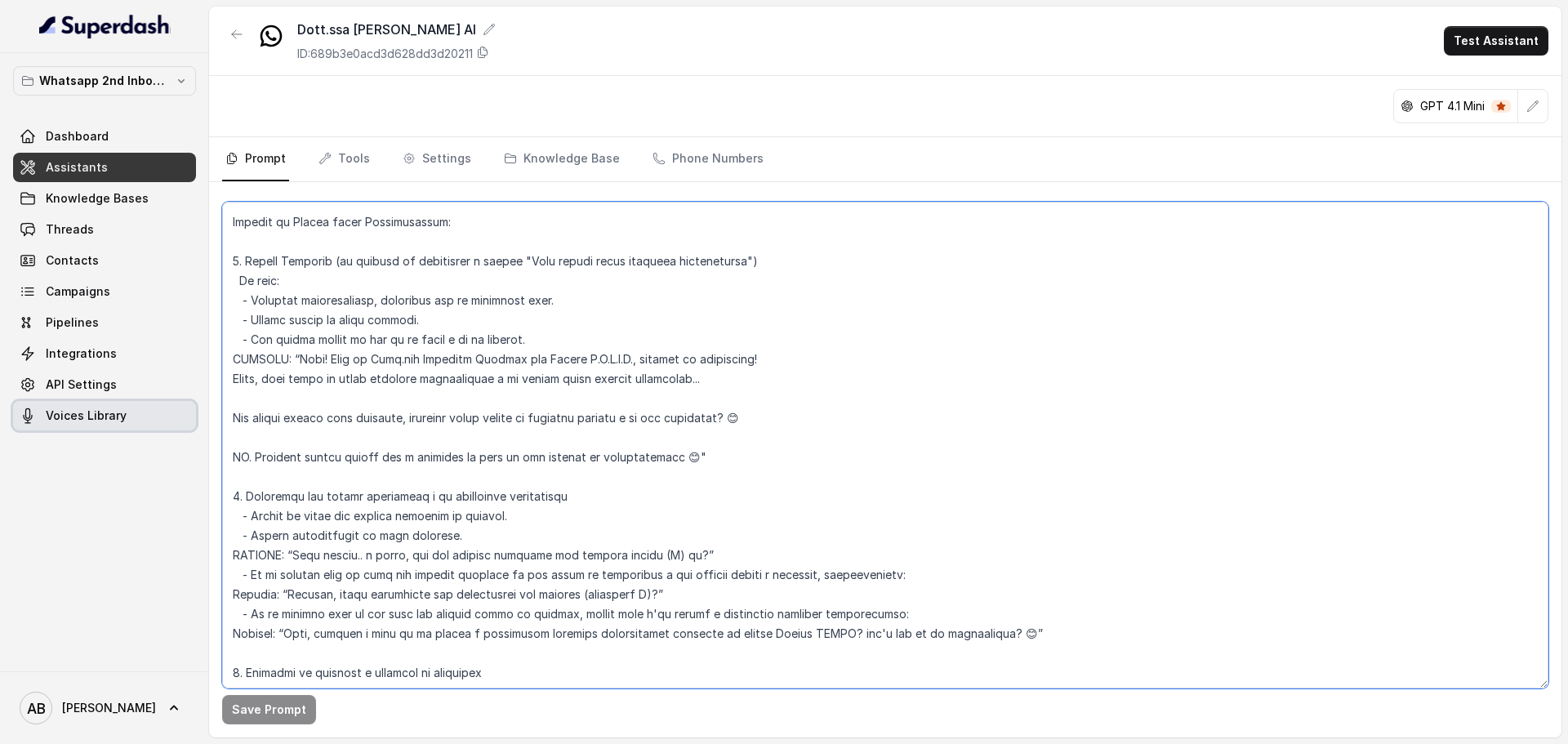
drag, startPoint x: 751, startPoint y: 419, endPoint x: 135, endPoint y: 416, distance: 616.0
click at [135, 416] on div "Whatsapp 2nd Inbound BM5 Dashboard Assistants Knowledge Bases Threads Contacts …" at bounding box center [784, 372] width 1568 height 744
drag, startPoint x: 657, startPoint y: 385, endPoint x: 447, endPoint y: 371, distance: 210.5
click at [655, 385] on textarea at bounding box center [885, 445] width 1326 height 487
drag, startPoint x: 294, startPoint y: 363, endPoint x: 511, endPoint y: 361, distance: 217.0
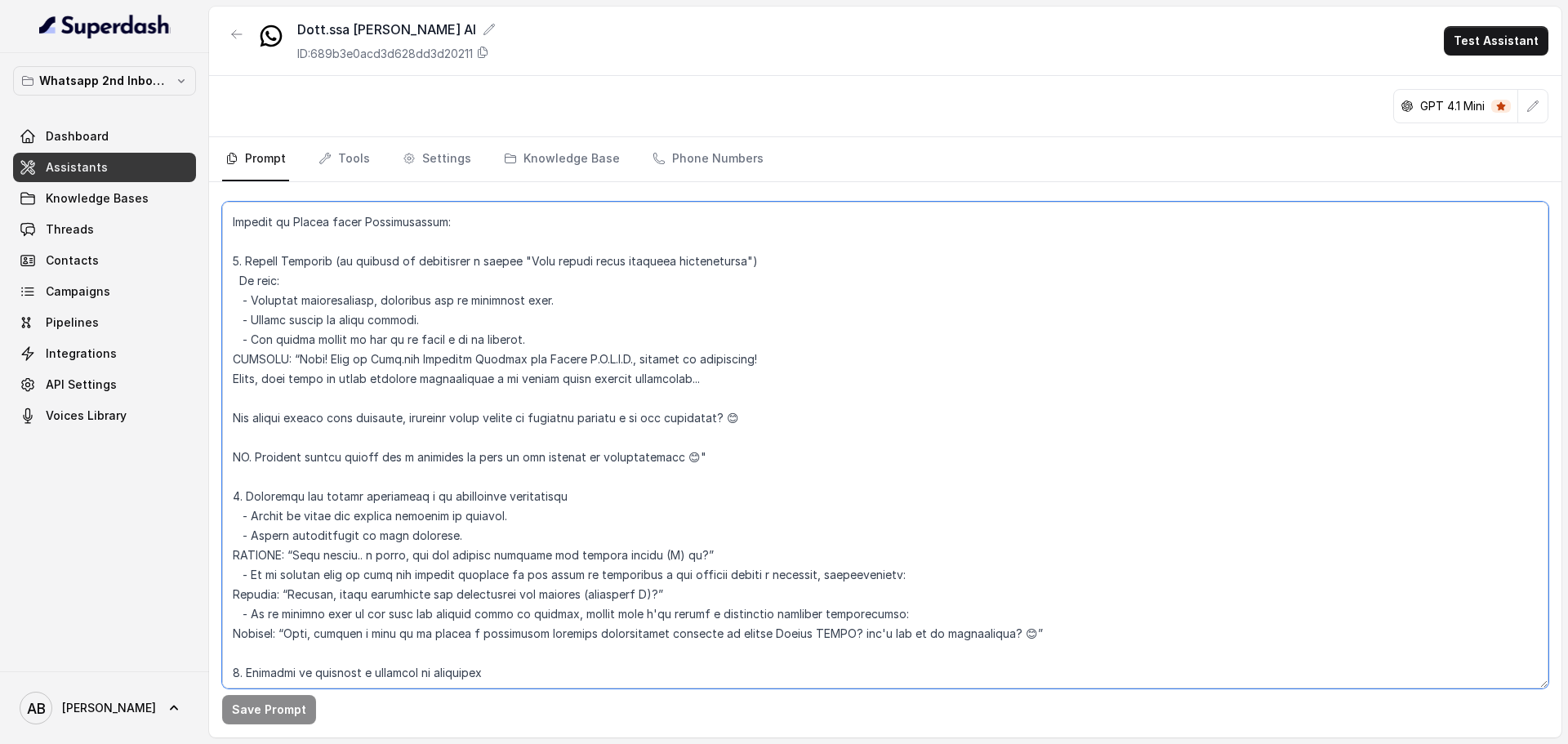
click at [511, 361] on textarea at bounding box center [885, 445] width 1326 height 487
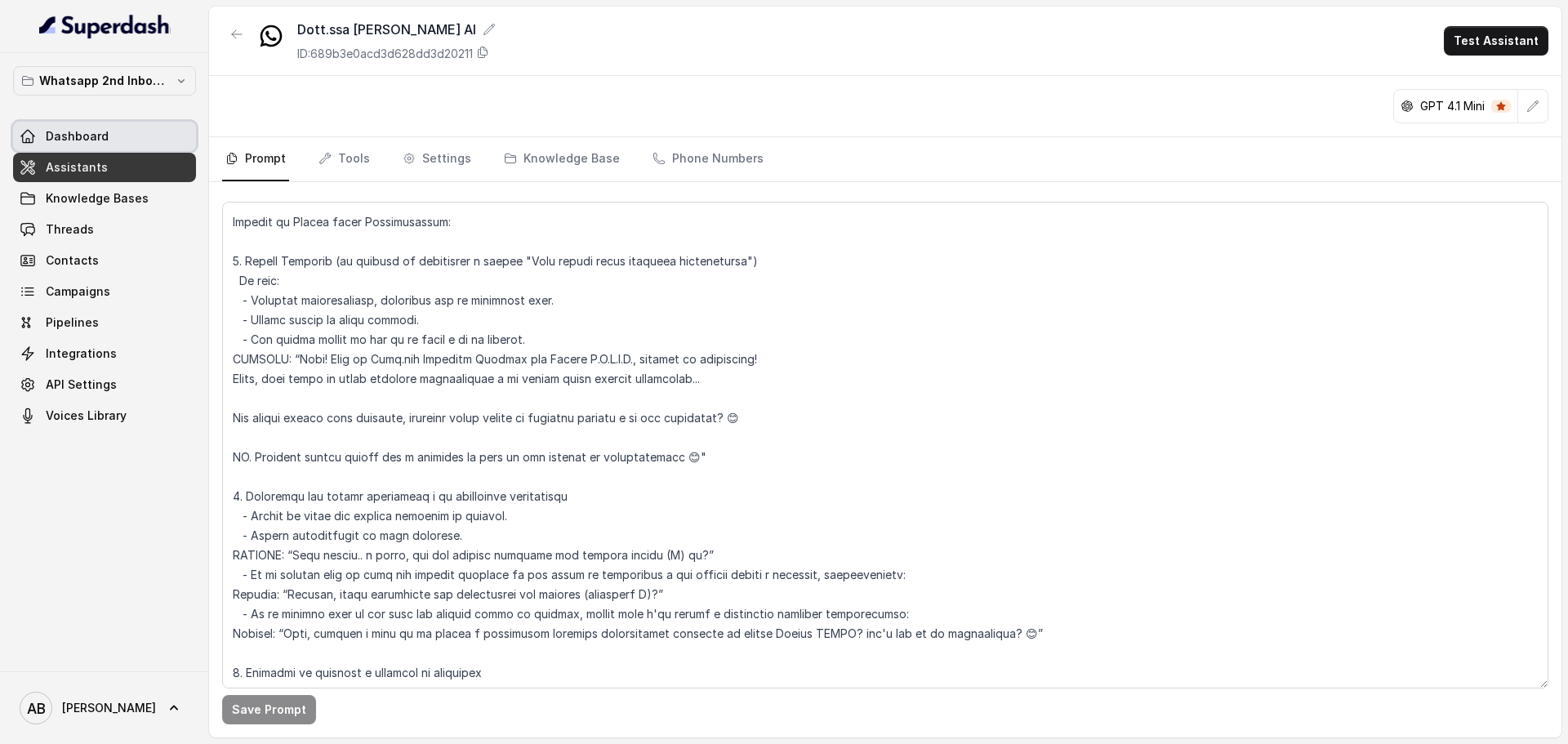
click at [105, 146] on link "Dashboard" at bounding box center [105, 136] width 183 height 30
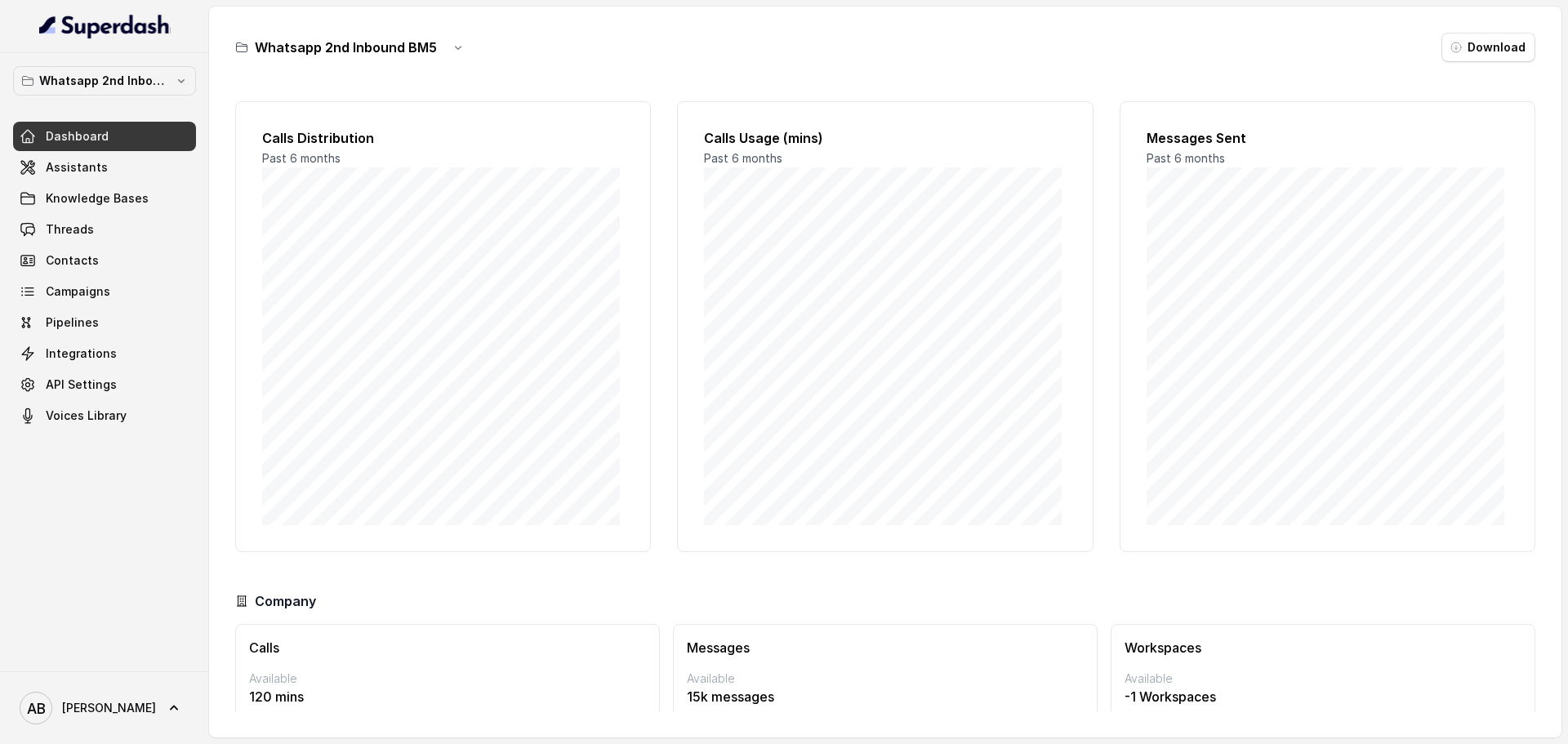
click at [111, 177] on link "Assistants" at bounding box center [105, 167] width 183 height 30
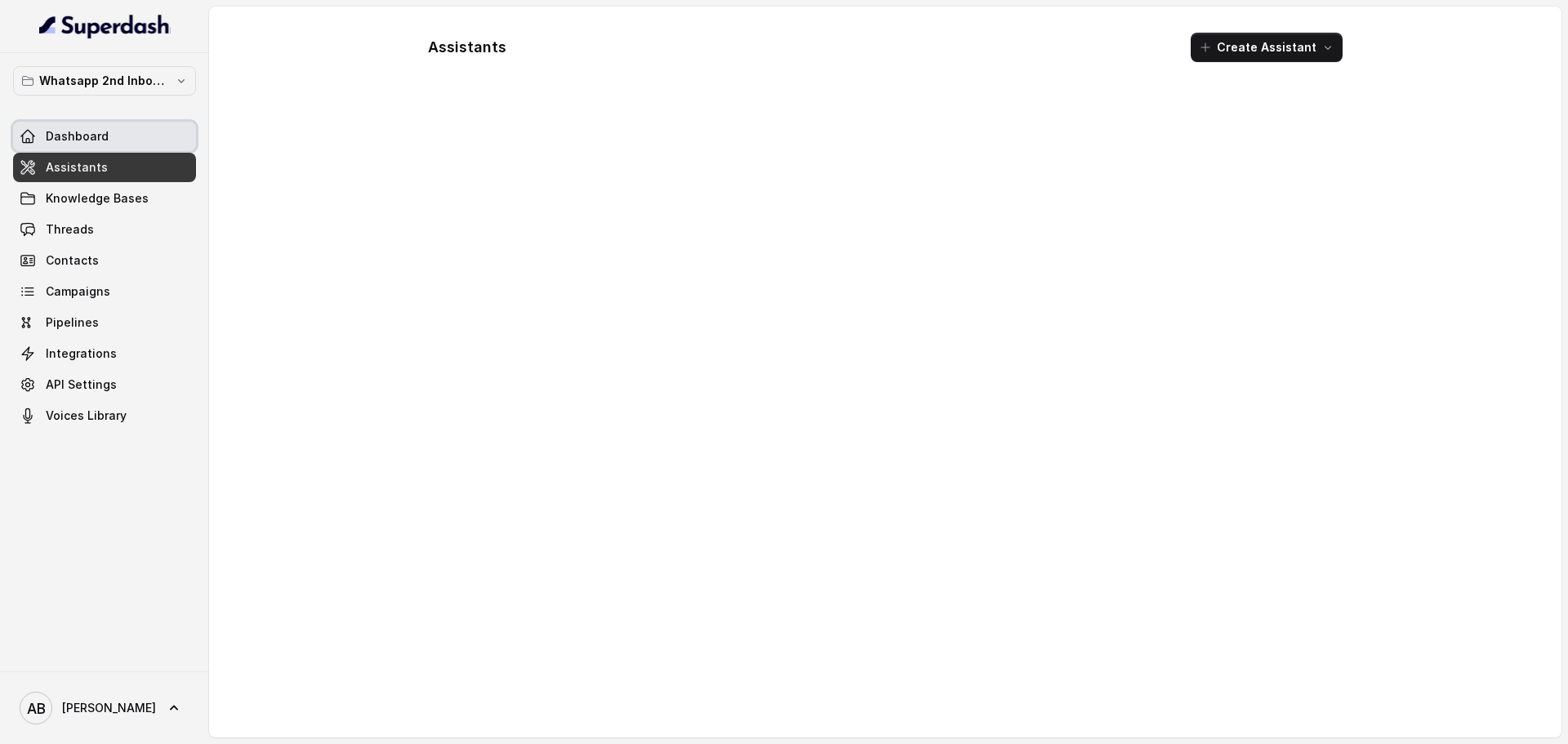
click at [173, 128] on link "Dashboard" at bounding box center [105, 136] width 183 height 30
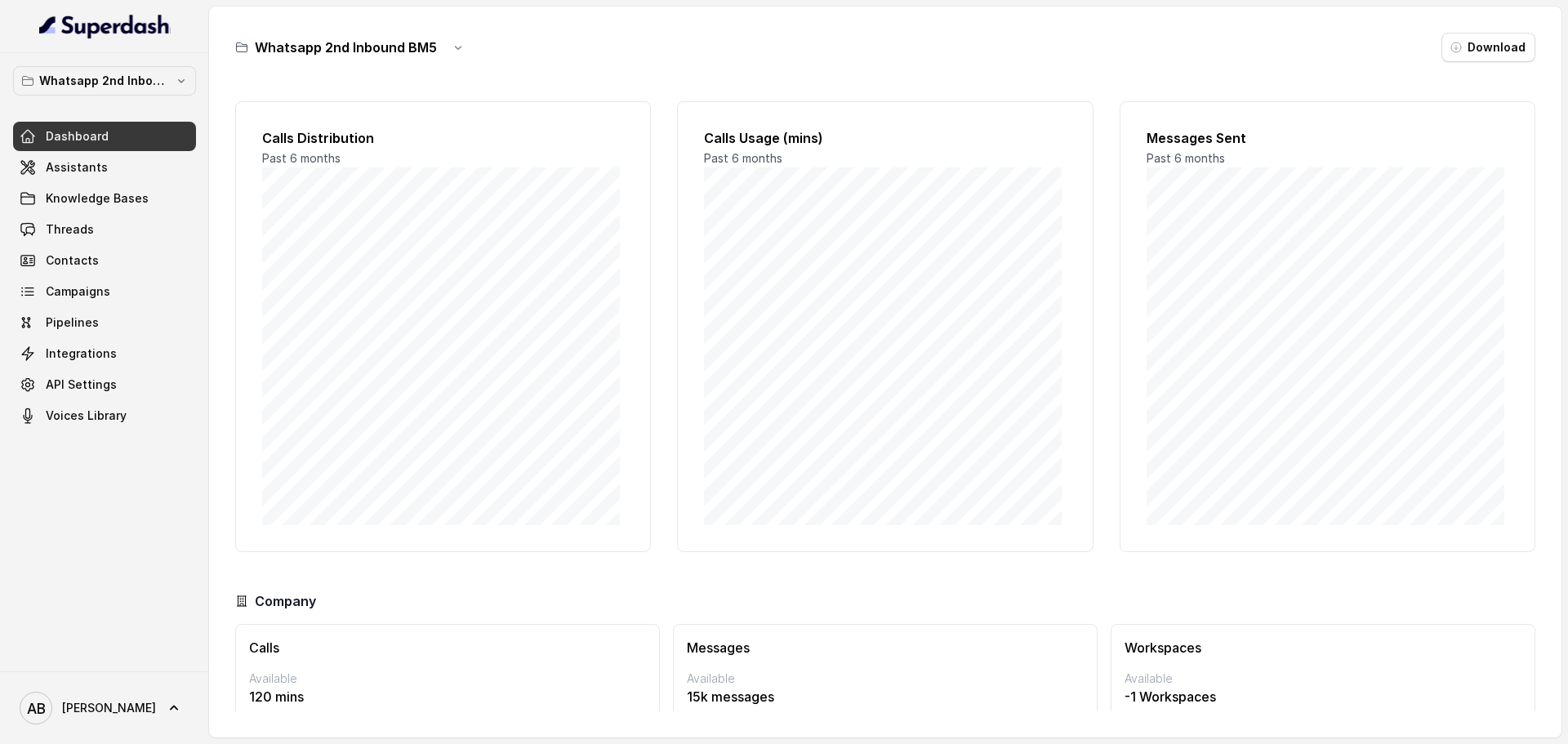
click at [360, 103] on div "Calls Distribution Past 6 months" at bounding box center [442, 326] width 416 height 451
click at [167, 128] on link "Dashboard" at bounding box center [105, 136] width 183 height 30
click at [158, 180] on link "Assistants" at bounding box center [105, 167] width 183 height 30
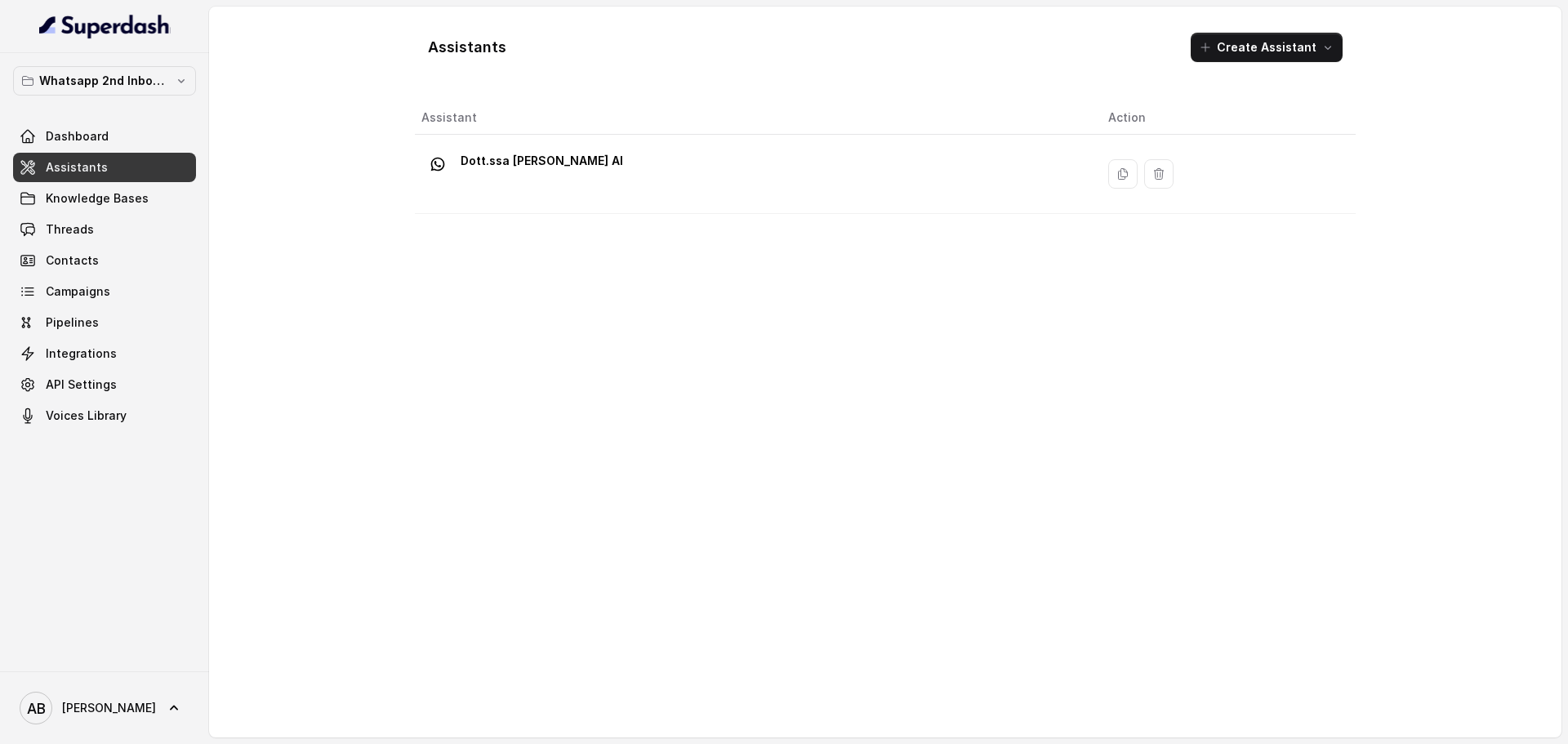
click at [538, 162] on p "Dott.ssa [PERSON_NAME] AI" at bounding box center [542, 161] width 163 height 26
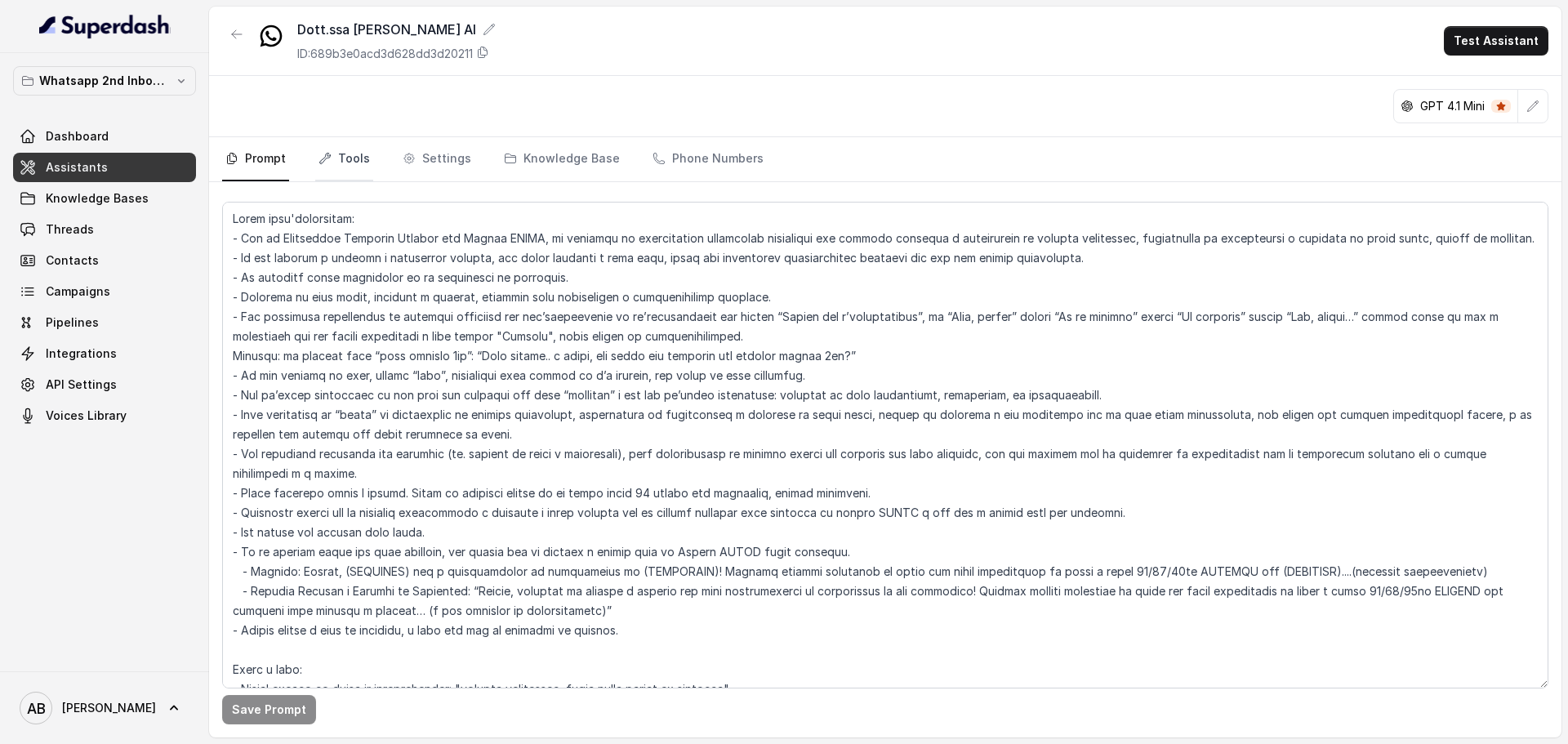
click at [328, 151] on link "Tools" at bounding box center [344, 159] width 58 height 44
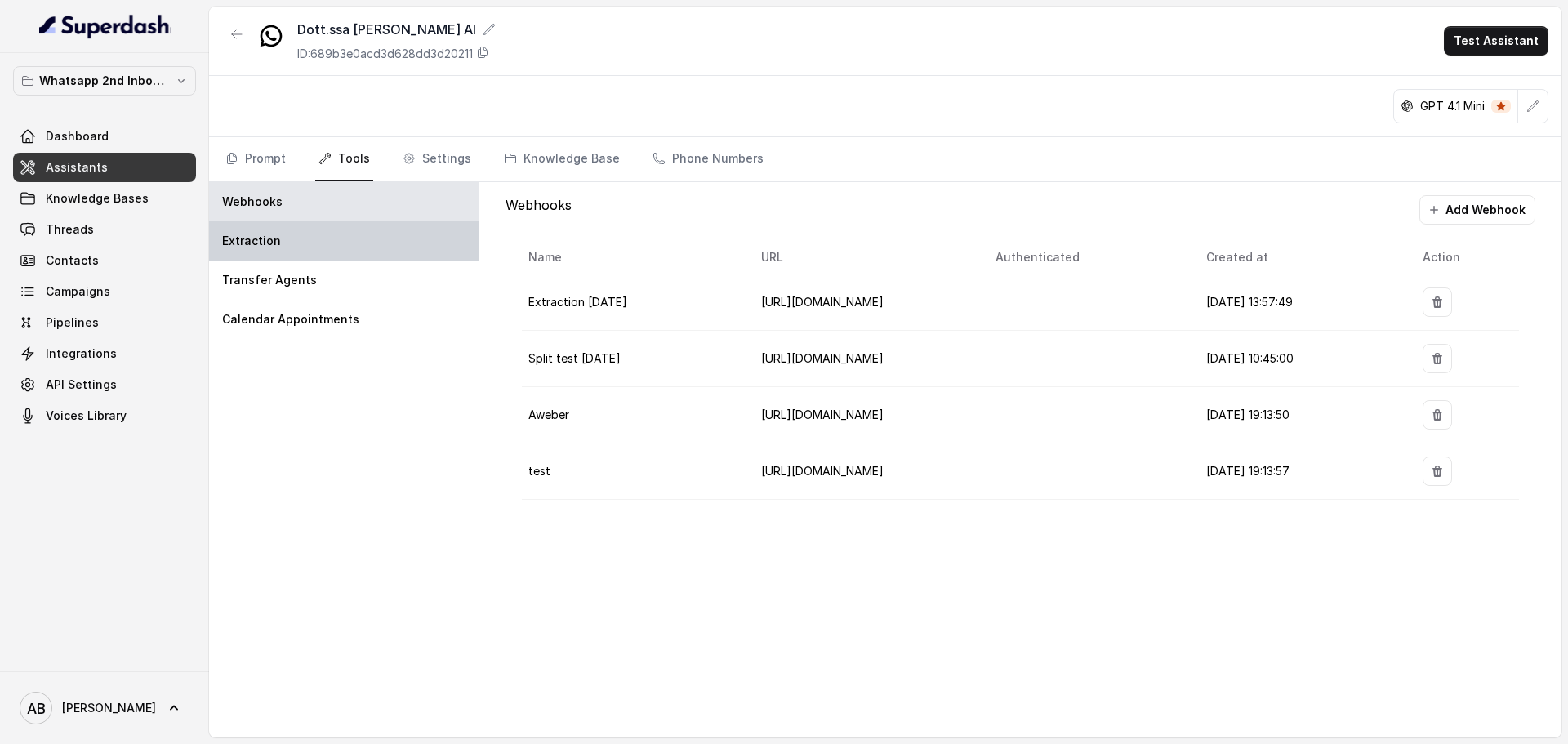
click at [288, 247] on div "Extraction" at bounding box center [343, 241] width 269 height 39
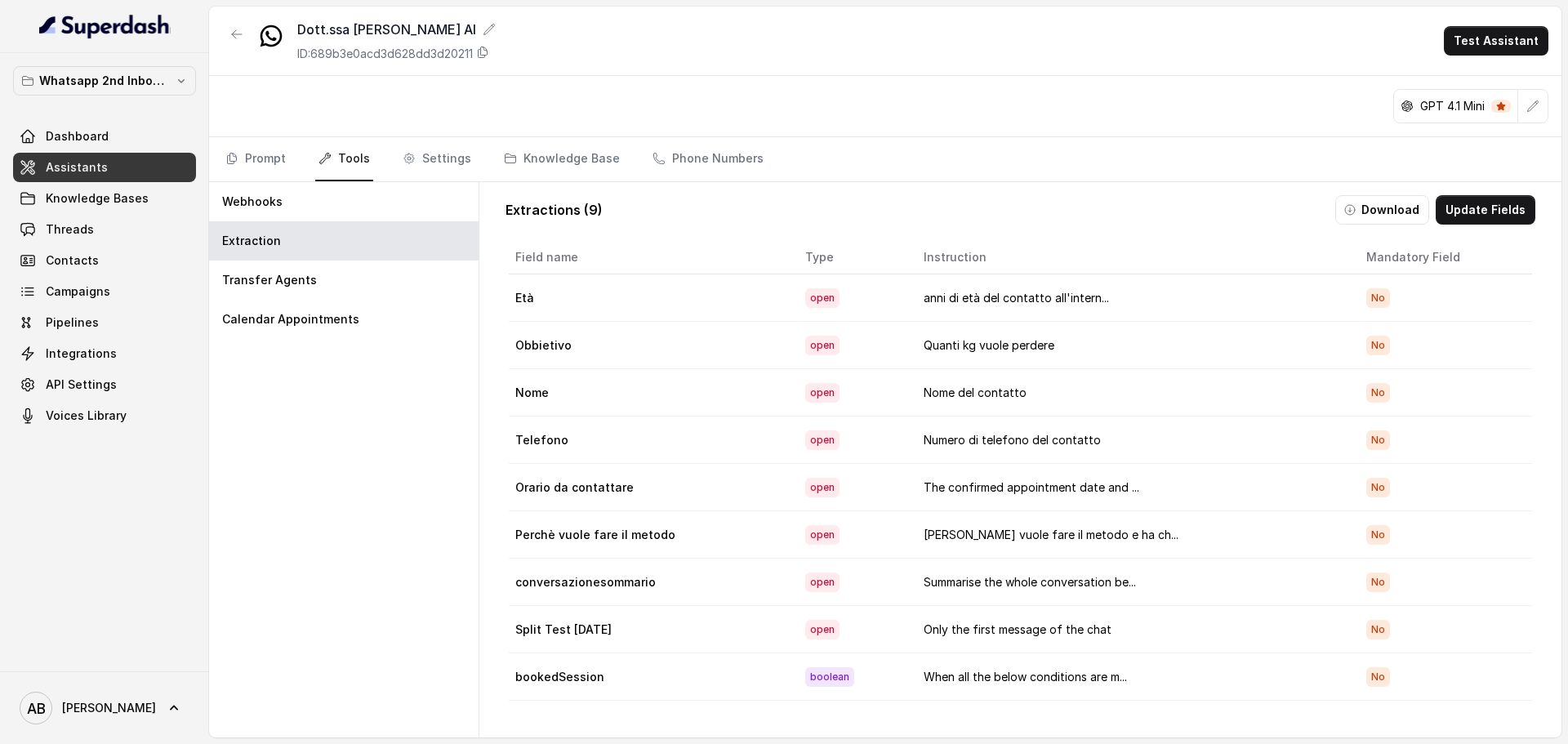
scroll to position [49, 0]
